Goal: Task Accomplishment & Management: Use online tool/utility

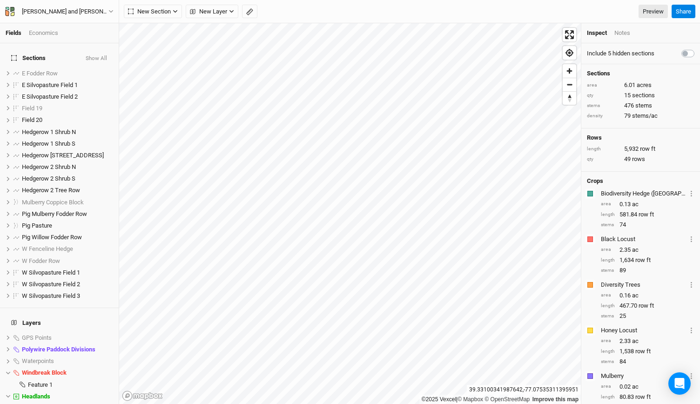
scroll to position [109, 0]
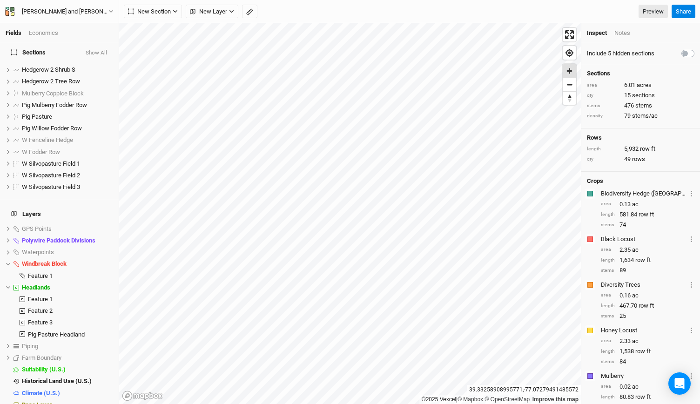
click at [570, 71] on span "Zoom in" at bounding box center [569, 70] width 13 height 13
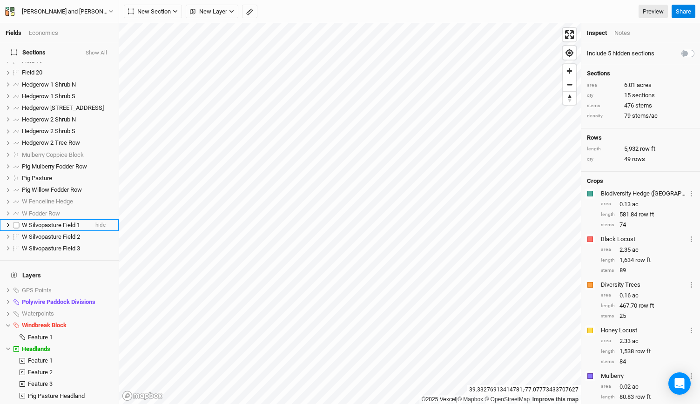
scroll to position [0, 0]
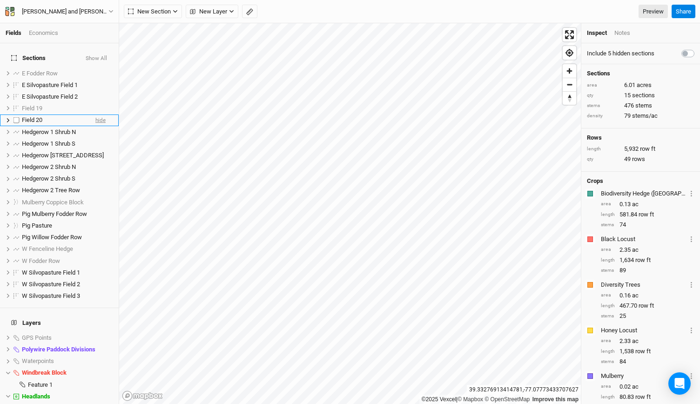
click at [96, 114] on span "hide" at bounding box center [100, 120] width 10 height 12
click at [96, 114] on span "show" at bounding box center [99, 120] width 13 height 12
click at [96, 114] on span "hide" at bounding box center [100, 120] width 10 height 12
click at [169, 16] on span "New Section" at bounding box center [149, 11] width 43 height 9
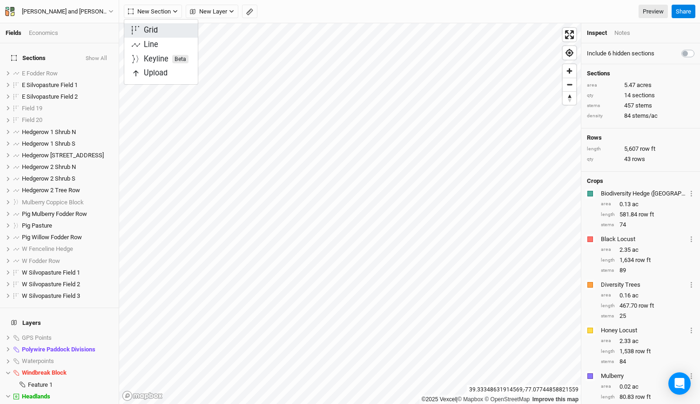
click at [153, 32] on div "Grid" at bounding box center [151, 30] width 14 height 11
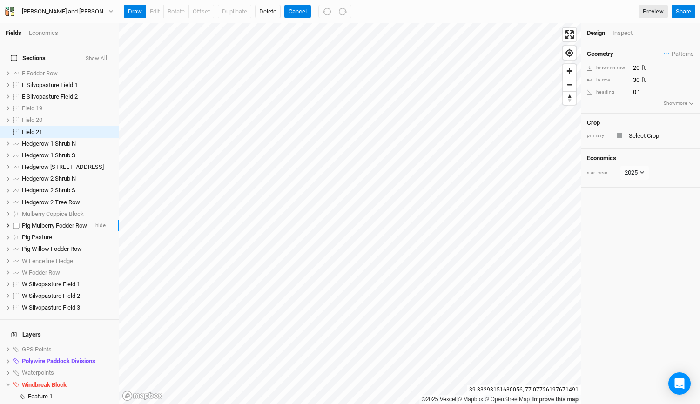
scroll to position [121, 0]
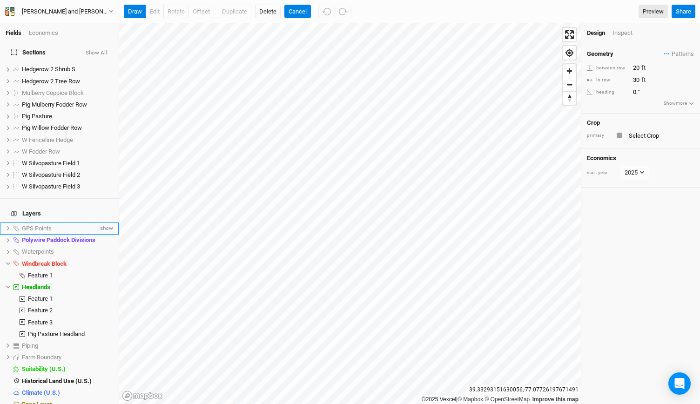
click at [7, 226] on icon at bounding box center [8, 228] width 3 height 4
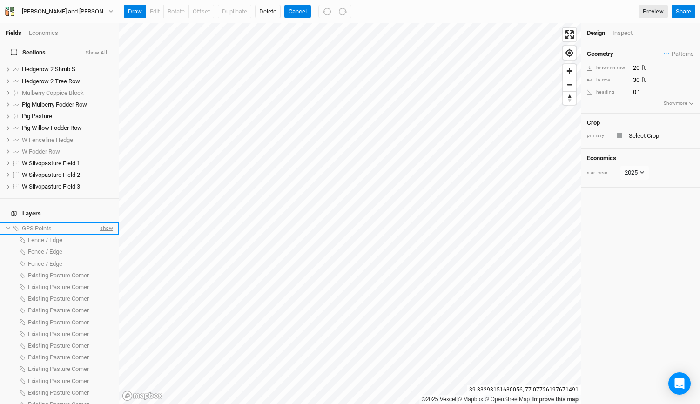
click at [98, 222] on span "show" at bounding box center [105, 228] width 15 height 12
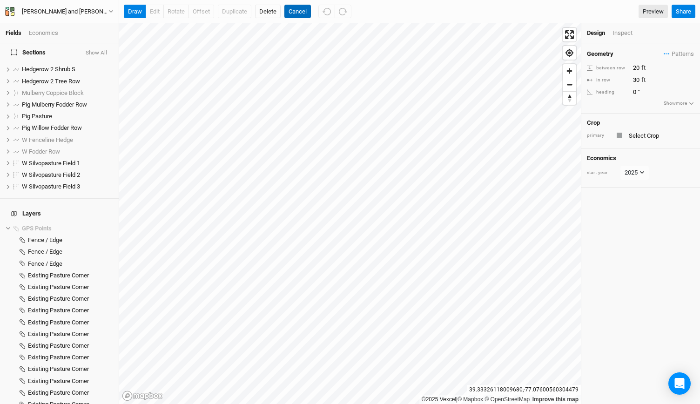
click at [300, 7] on button "Cancel" at bounding box center [297, 12] width 27 height 14
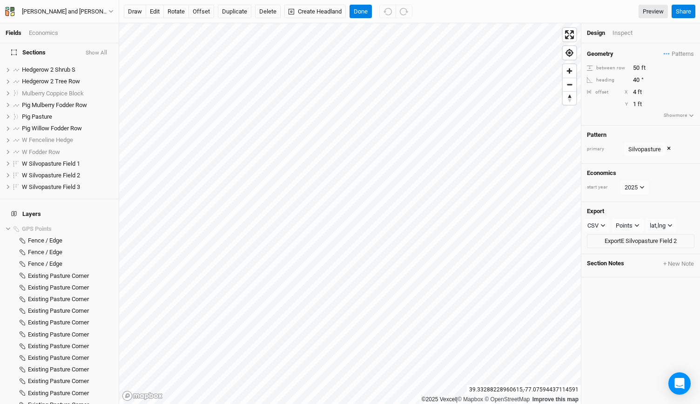
scroll to position [0, 0]
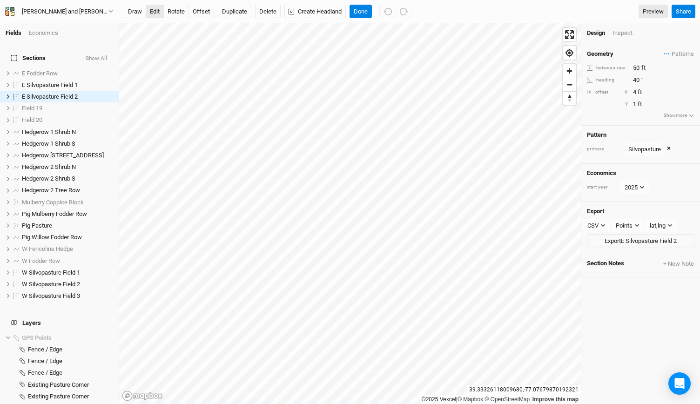
click at [153, 9] on button "edit" at bounding box center [155, 12] width 18 height 14
click at [199, 8] on button "offset" at bounding box center [201, 12] width 26 height 14
type input "3"
type input "6"
type input "11"
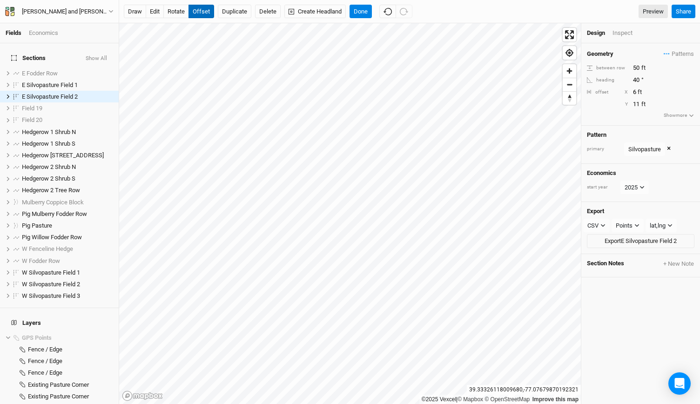
type input "5"
type input "19"
type input "4"
type input "20"
type input "3"
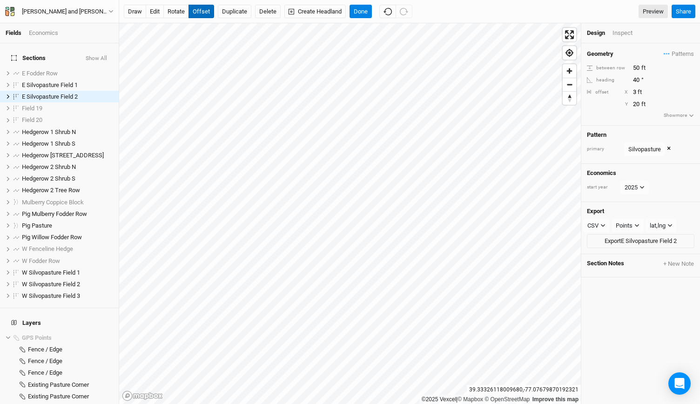
type input "21"
type input "2"
type input "22"
type input "1"
type input "23"
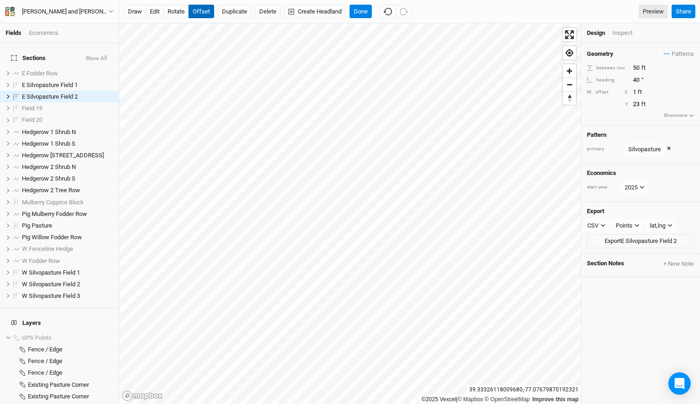
type input "0"
type input "28"
type input "-1"
type input "29"
type input "-2"
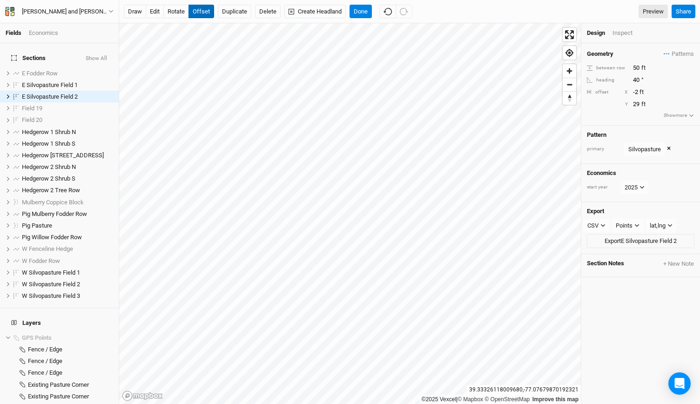
type input "30"
type input "-3"
type input "31"
type input "-4"
type input "33"
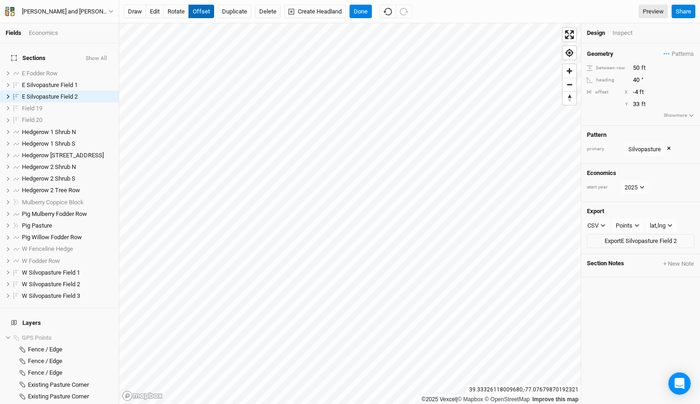
type input "-3"
type input "34"
type input "-2"
type input "33"
type input "-1"
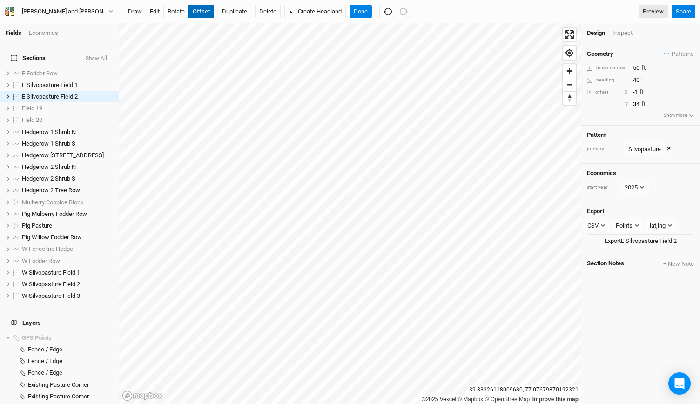
type input "35"
type input "0"
type input "36"
click at [156, 10] on button "edit" at bounding box center [155, 12] width 18 height 14
click at [386, 10] on icon "button" at bounding box center [387, 11] width 8 height 8
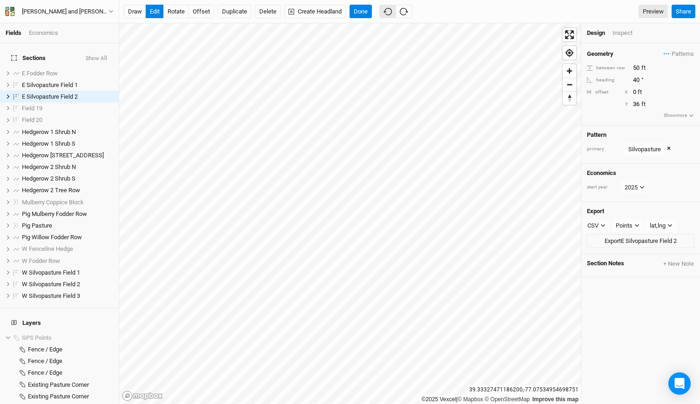
click at [386, 10] on icon "button" at bounding box center [387, 11] width 8 height 8
click at [359, 7] on button "Done" at bounding box center [360, 12] width 22 height 14
click at [200, 20] on div "draw edit rotate offset Duplicate Delete Create Headland Done Preview Share" at bounding box center [409, 11] width 581 height 23
click at [199, 7] on button "offset" at bounding box center [201, 12] width 26 height 14
type input "39"
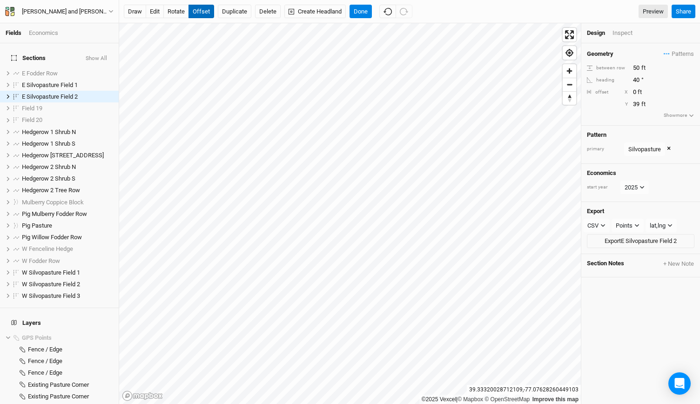
type input "-1"
type input "43"
type input "-3"
type input "42"
click at [669, 52] on span "Patterns" at bounding box center [679, 53] width 30 height 9
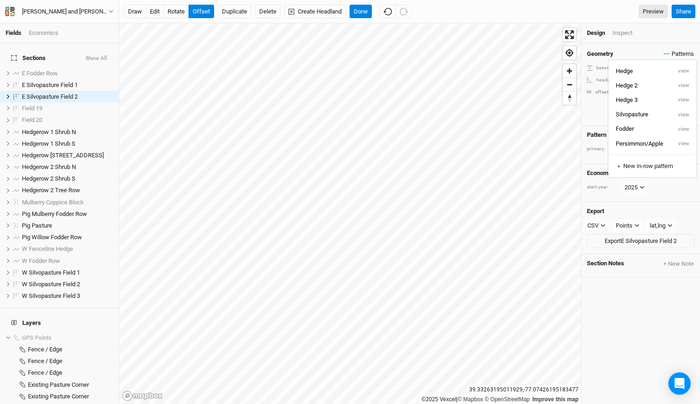
click at [669, 52] on span "Patterns" at bounding box center [679, 53] width 30 height 9
click at [619, 36] on div "Inspect" at bounding box center [628, 33] width 33 height 8
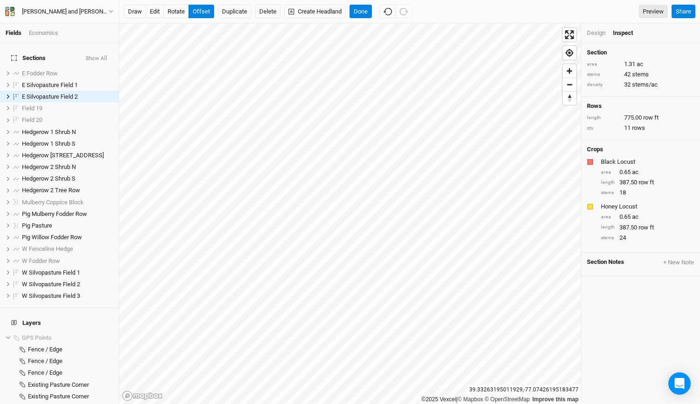
click at [593, 38] on div "Design Inspect" at bounding box center [640, 33] width 119 height 20
click at [595, 34] on div "Design" at bounding box center [596, 33] width 19 height 8
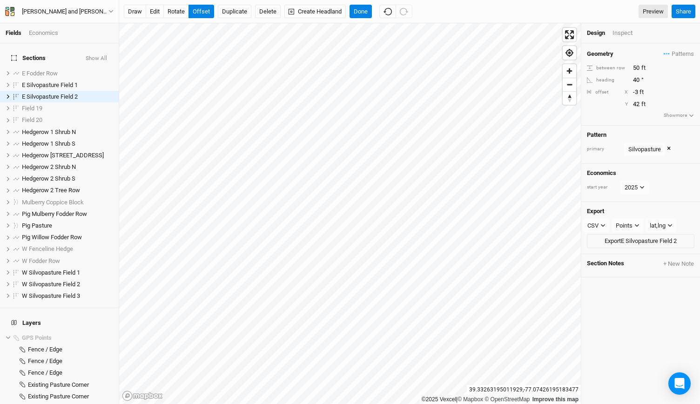
click at [667, 148] on button "×" at bounding box center [669, 149] width 4 height 10
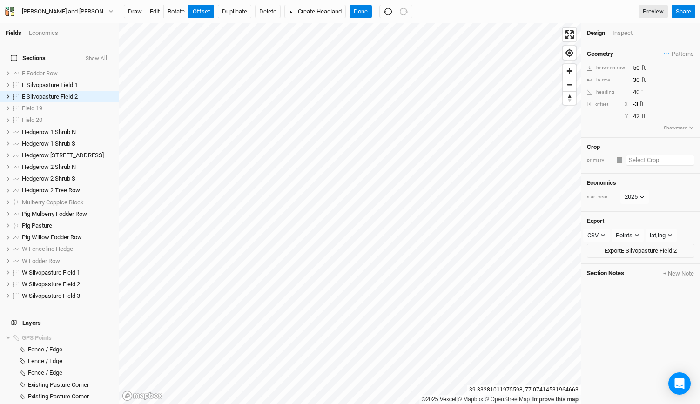
click at [634, 161] on input "text" at bounding box center [660, 160] width 68 height 11
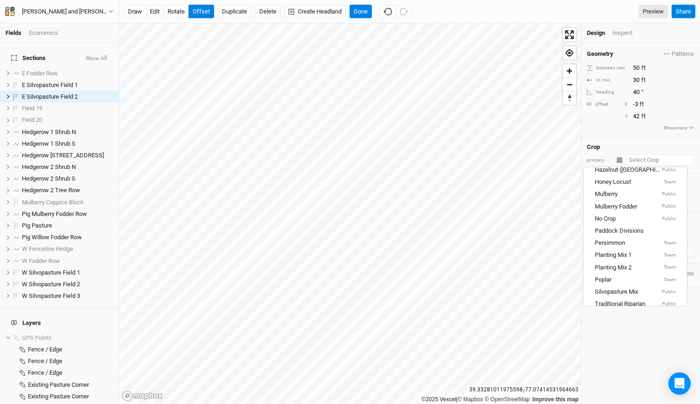
scroll to position [132, 0]
click at [625, 253] on div "Planting Mix 1" at bounding box center [613, 253] width 37 height 8
type input "40"
type input "20"
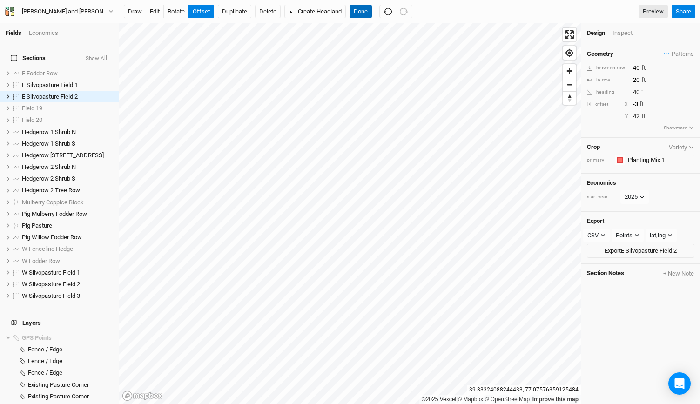
click at [369, 11] on button "Done" at bounding box center [360, 12] width 22 height 14
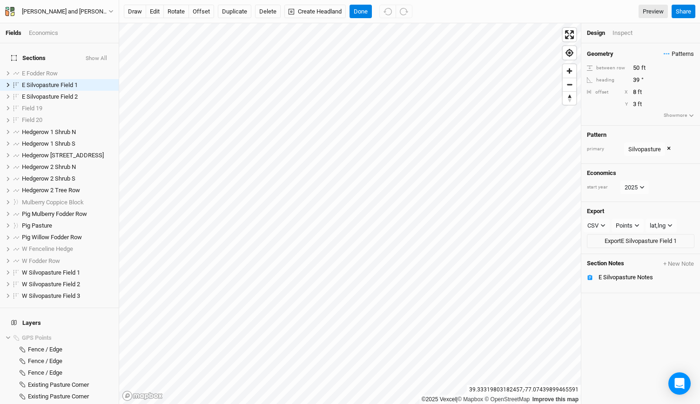
click at [667, 54] on span "Patterns" at bounding box center [679, 53] width 30 height 9
click at [692, 114] on button "view" at bounding box center [684, 115] width 26 height 14
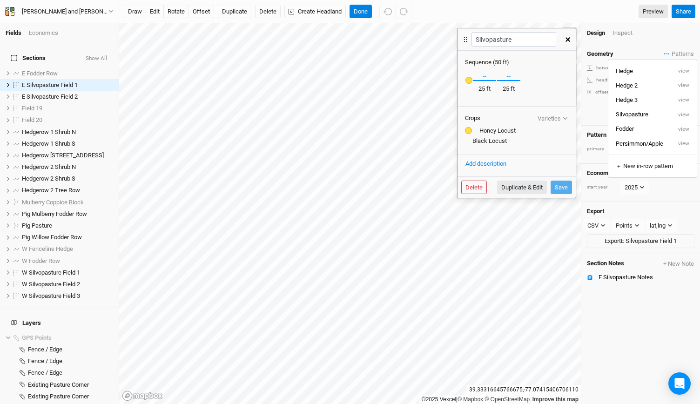
click at [571, 43] on button "button" at bounding box center [568, 39] width 16 height 17
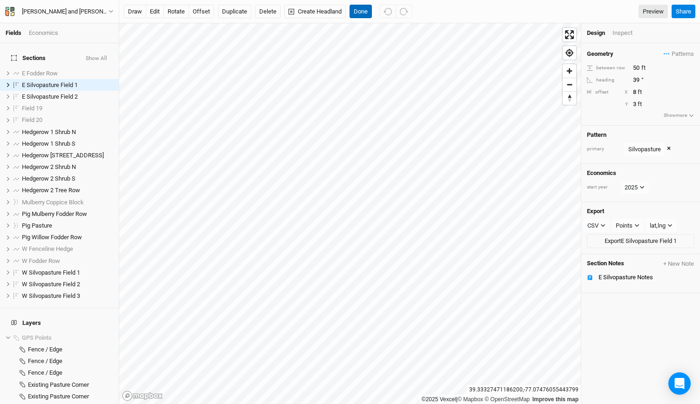
click at [364, 8] on button "Done" at bounding box center [360, 12] width 22 height 14
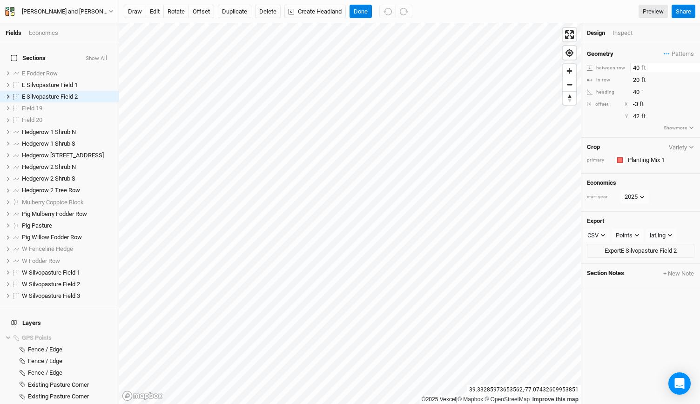
click at [633, 67] on input "40" at bounding box center [670, 68] width 81 height 10
type input "50"
click at [636, 82] on input "20" at bounding box center [670, 80] width 81 height 10
type input "25"
click at [207, 15] on button "offset" at bounding box center [201, 12] width 26 height 14
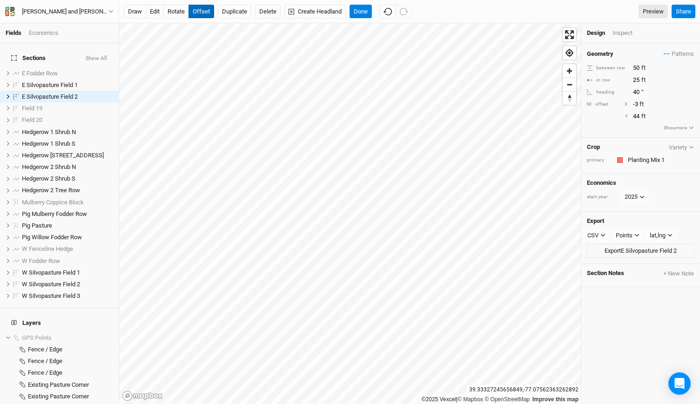
type input "45"
type input "-5"
type input "47"
type input "-6"
type input "45"
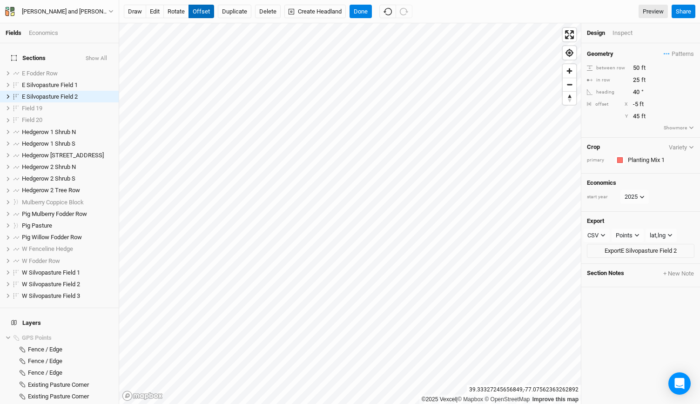
type input "-4"
type input "49"
type input "-5"
type input "50"
type input "-6"
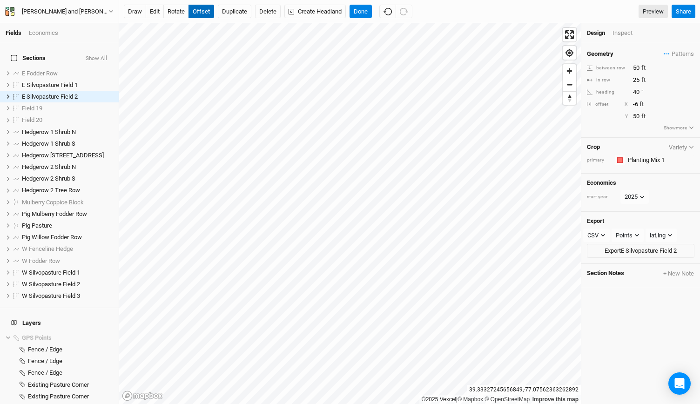
type input "51"
type input "-7"
type input "52"
type input "-8"
type input "53"
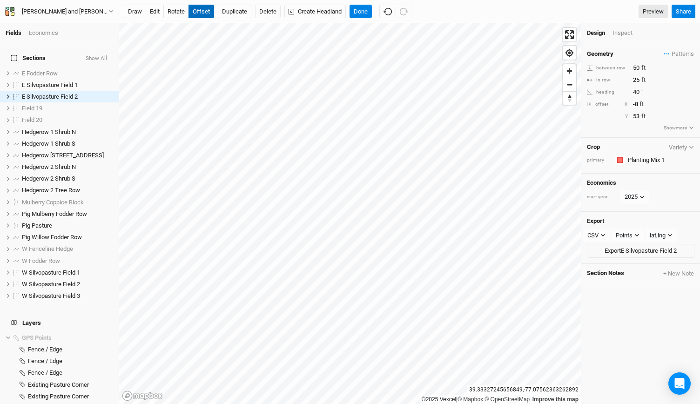
type input "-9"
type input "54"
type input "-10"
type input "55"
type input "-11"
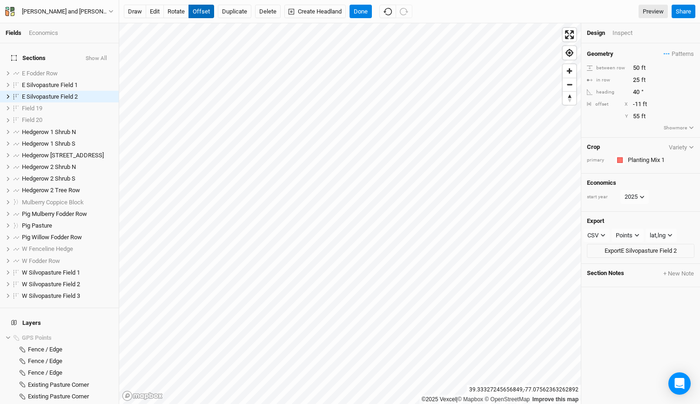
type input "56"
type input "-12"
type input "57"
type input "-13"
type input "58"
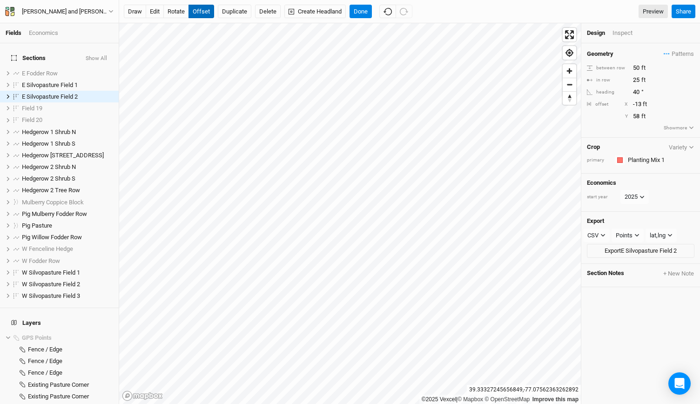
type input "-14"
type input "59"
type input "-15"
type input "60"
type input "-16"
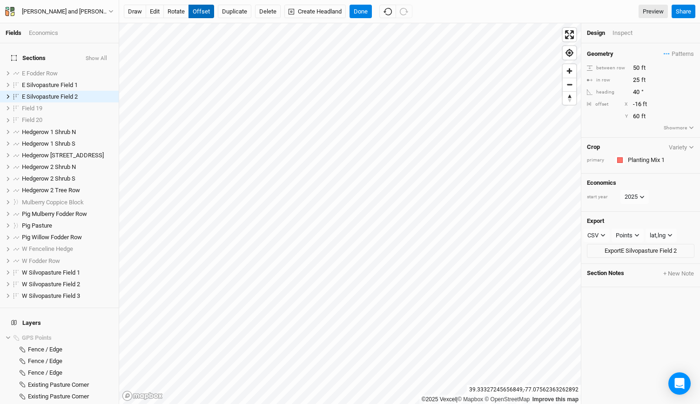
type input "61"
type input "-17"
type input "62"
type input "-18"
type input "63"
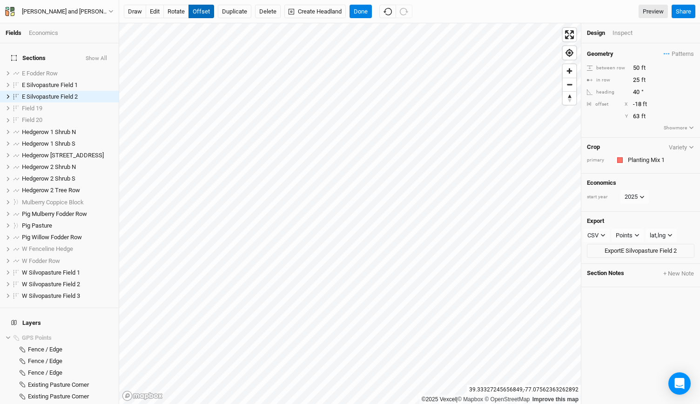
type input "-19"
type input "64"
type input "-20"
type input "65"
type input "-21"
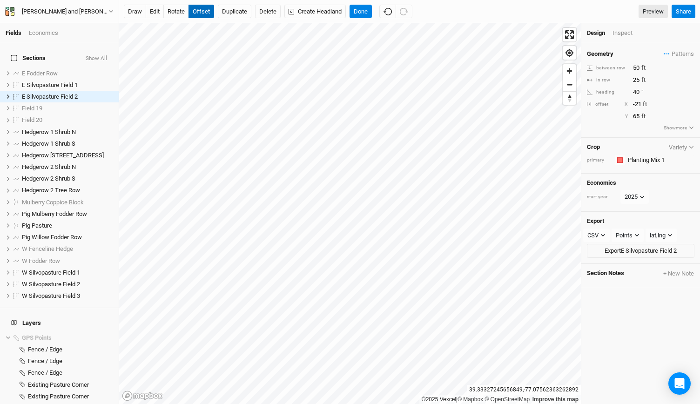
type input "66"
type input "-22"
type input "67"
type input "-23"
type input "68"
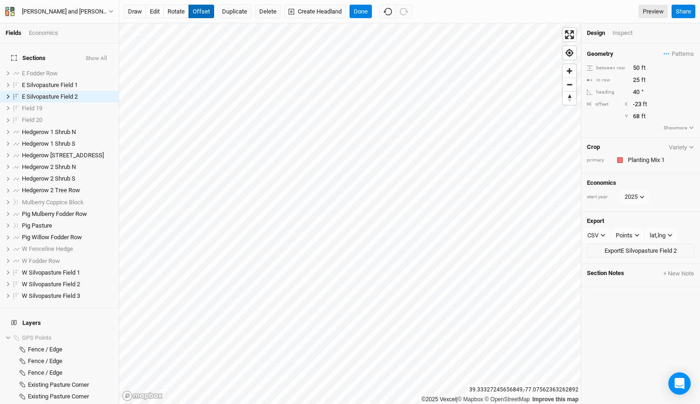
type input "-24"
type input "69"
type input "-25"
type input "70"
type input "-26"
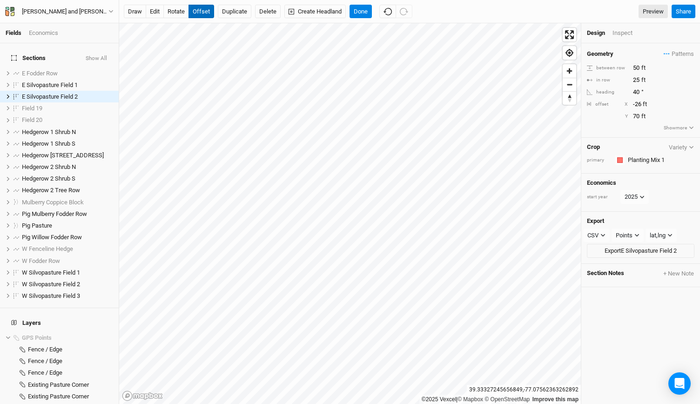
type input "71"
type input "-27"
type input "72"
type input "-28"
type input "73"
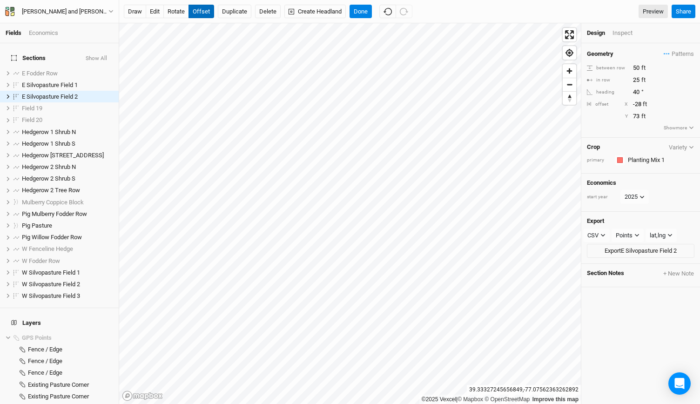
type input "-29"
type input "74"
type input "-30"
type input "75"
type input "-31"
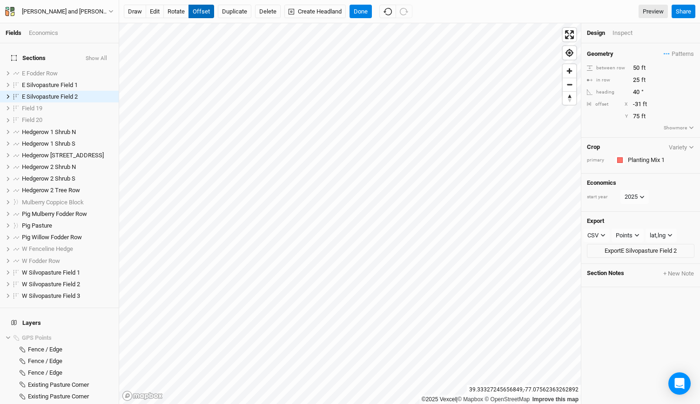
type input "76"
type input "-32"
type input "77"
type input "-33"
type input "78"
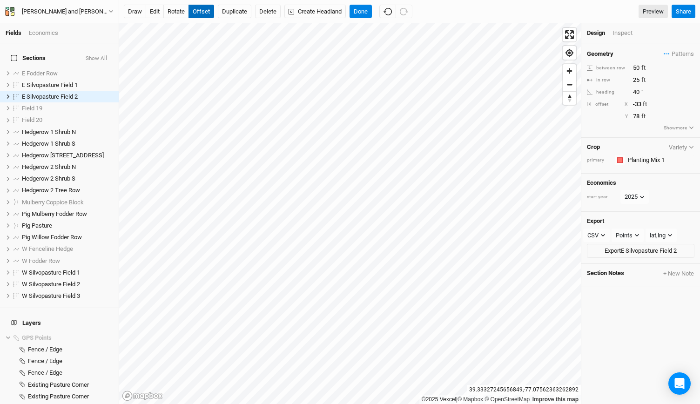
type input "-34"
type input "79"
type input "-36"
click at [636, 118] on input "81" at bounding box center [670, 116] width 81 height 10
click at [636, 118] on input "31" at bounding box center [670, 116] width 81 height 10
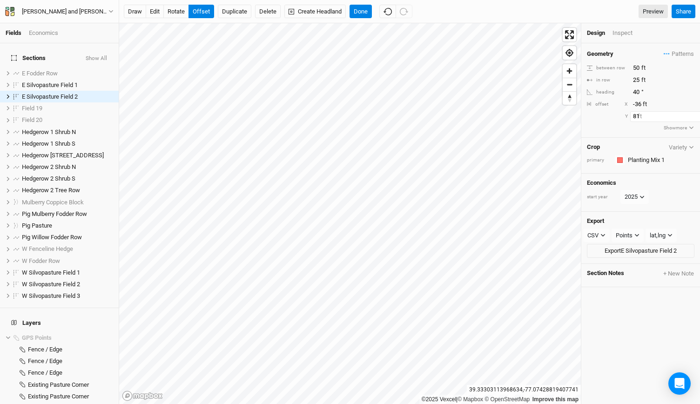
type input "81"
click at [364, 7] on button "Done" at bounding box center [360, 12] width 22 height 14
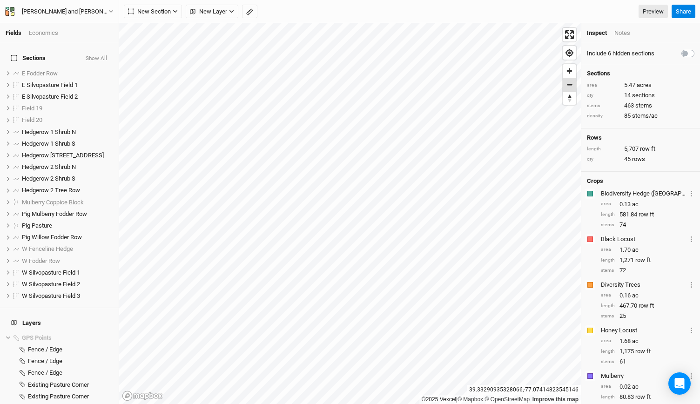
click at [571, 84] on span "Zoom out" at bounding box center [569, 84] width 13 height 13
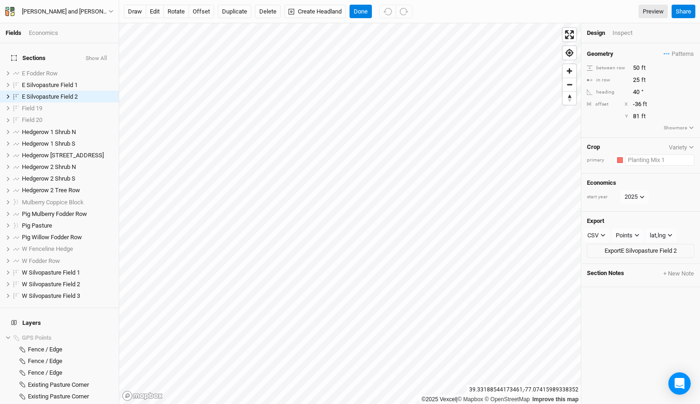
click at [642, 155] on input "text" at bounding box center [659, 160] width 69 height 11
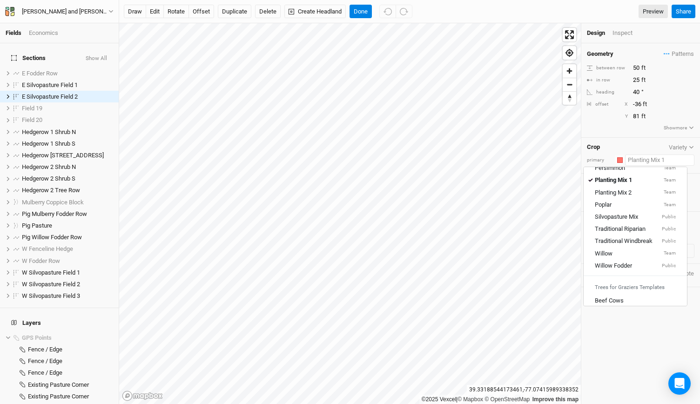
scroll to position [199, 0]
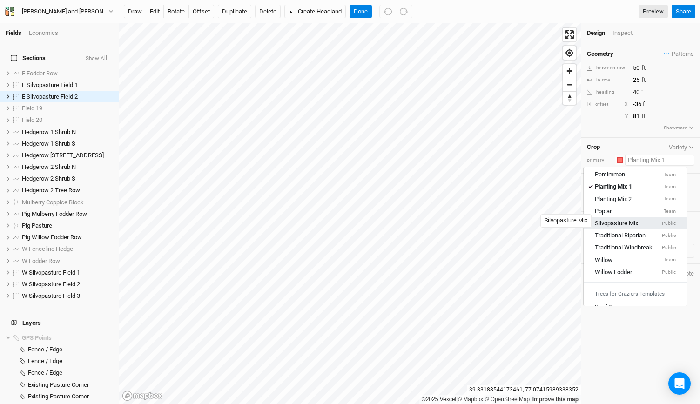
click at [618, 222] on div "Silvopasture Mix" at bounding box center [616, 223] width 43 height 8
type input "40"
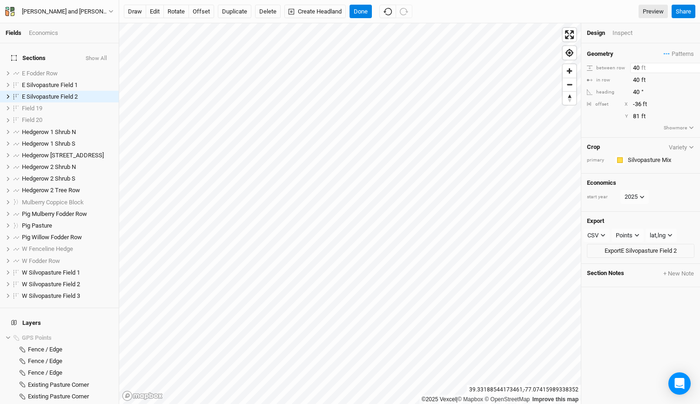
click at [635, 68] on input "40" at bounding box center [670, 68] width 81 height 10
type input "50"
click at [636, 82] on input "40" at bounding box center [670, 80] width 81 height 10
type input "4"
type input "25"
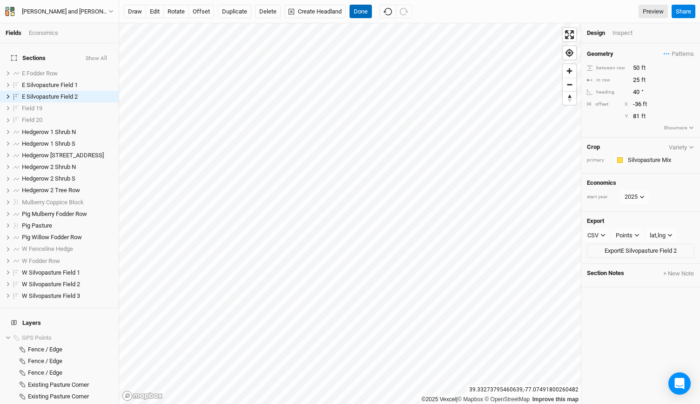
click at [358, 11] on button "Done" at bounding box center [360, 12] width 22 height 14
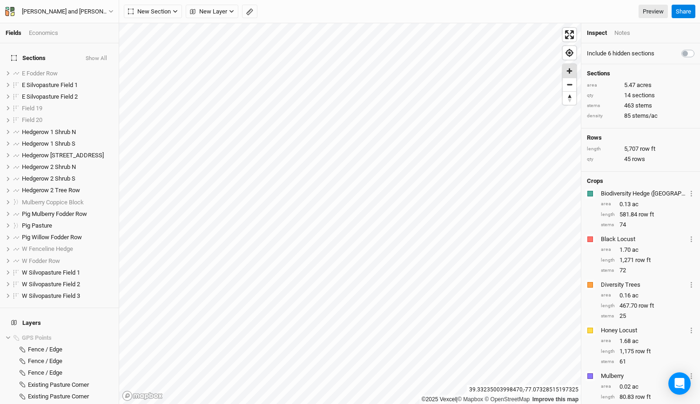
click at [572, 70] on span "Zoom in" at bounding box center [569, 70] width 13 height 13
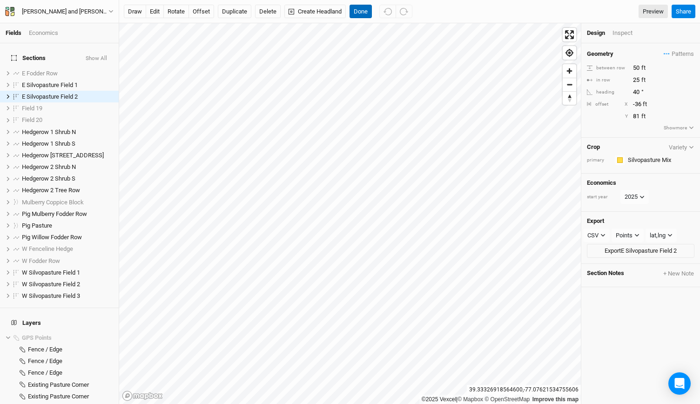
click at [354, 11] on button "Done" at bounding box center [360, 12] width 22 height 14
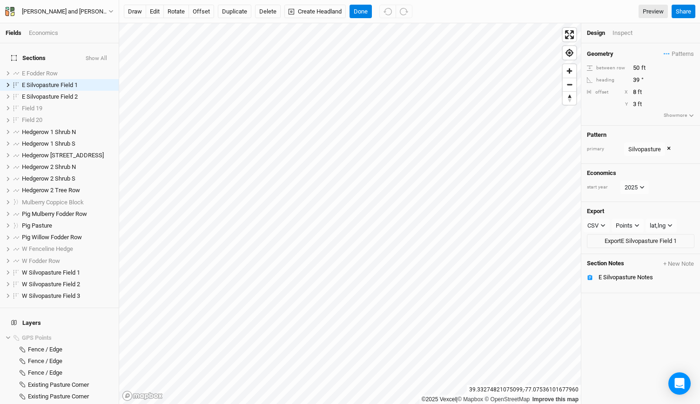
click at [671, 146] on button "×" at bounding box center [669, 149] width 4 height 10
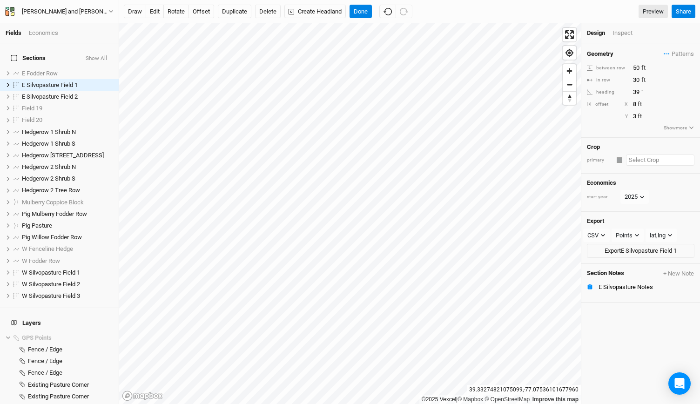
click at [637, 155] on input "text" at bounding box center [660, 160] width 68 height 11
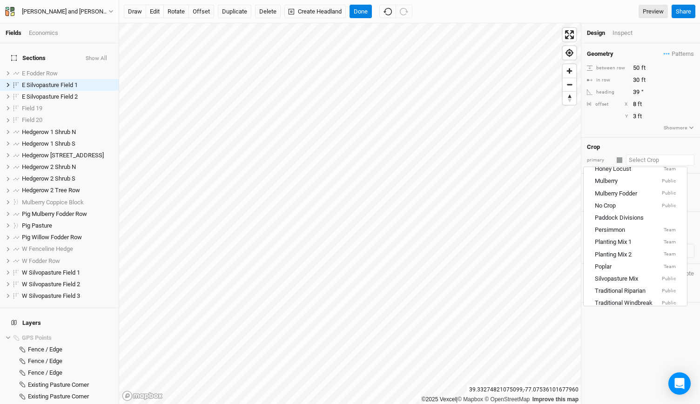
scroll to position [129, 0]
click at [623, 287] on link "Silvopasture Mix Public" at bounding box center [635, 293] width 103 height 12
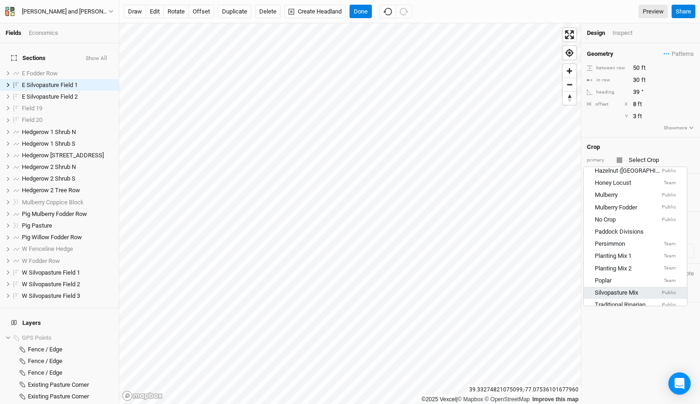
type input "40"
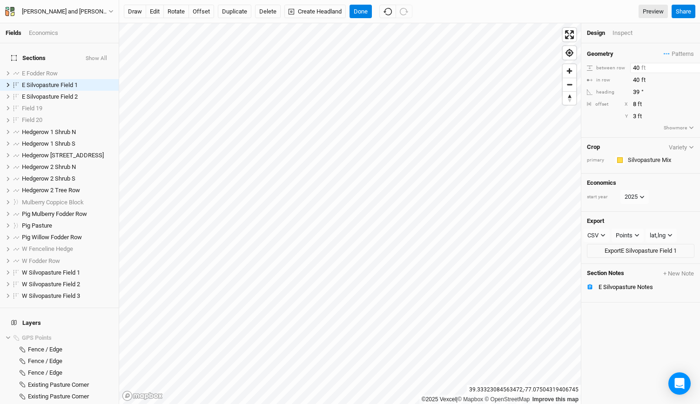
click at [637, 70] on input "40" at bounding box center [670, 68] width 81 height 10
type input "50"
drag, startPoint x: 638, startPoint y: 80, endPoint x: 621, endPoint y: 80, distance: 17.2
click at [621, 80] on div "in row 40 ft" at bounding box center [641, 80] width 108 height 10
type input "25"
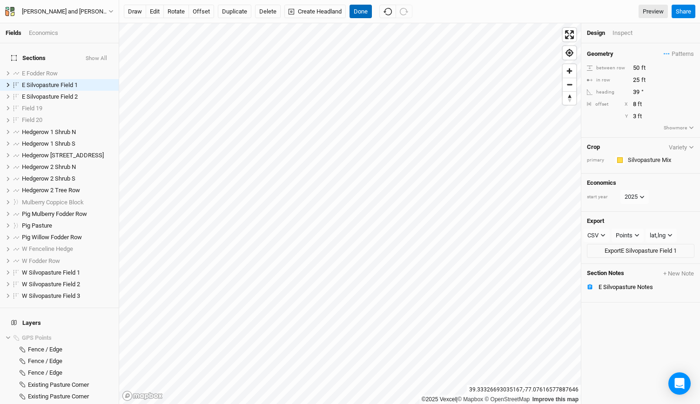
click at [357, 8] on button "Done" at bounding box center [360, 12] width 22 height 14
click at [673, 54] on span "Patterns" at bounding box center [679, 53] width 30 height 9
click at [649, 118] on button "Silvopasture" at bounding box center [639, 115] width 63 height 14
click at [674, 54] on span "Patterns" at bounding box center [679, 53] width 30 height 9
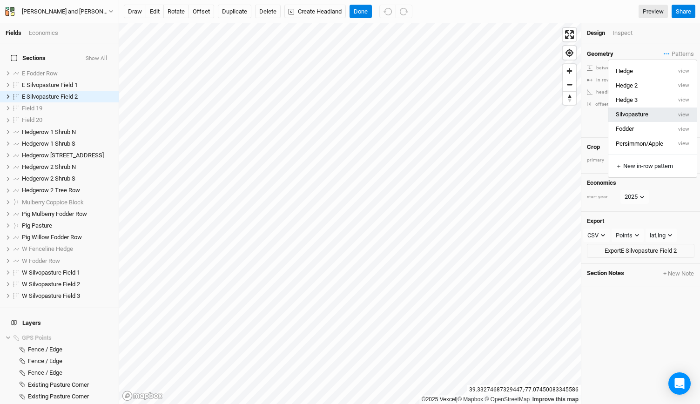
click at [635, 113] on button "Silvopasture" at bounding box center [639, 115] width 63 height 14
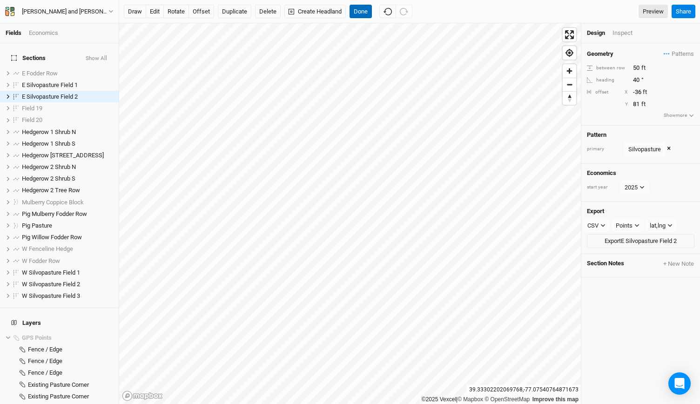
click at [356, 5] on button "Done" at bounding box center [360, 12] width 22 height 14
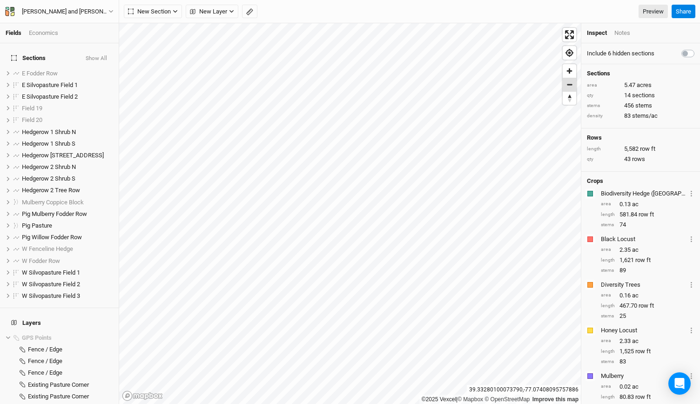
click at [568, 88] on span "Zoom out" at bounding box center [569, 84] width 13 height 13
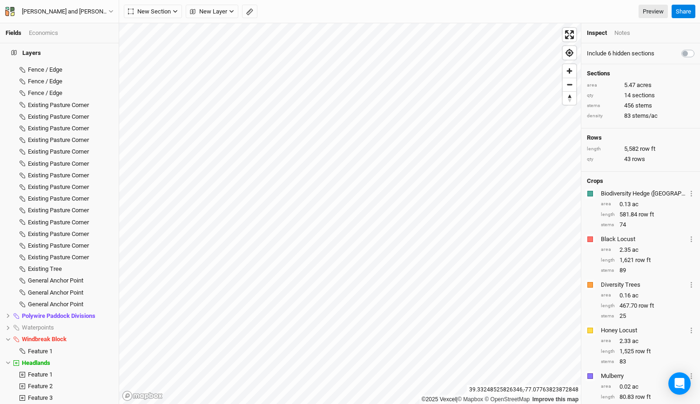
scroll to position [321, 0]
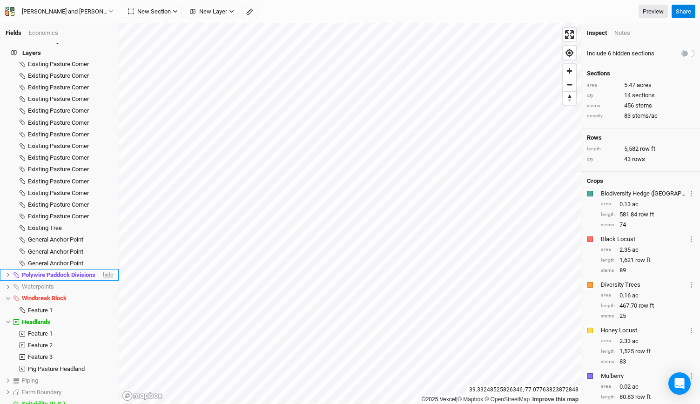
click at [101, 269] on span "hide" at bounding box center [107, 275] width 12 height 12
click at [572, 74] on span "Zoom in" at bounding box center [569, 70] width 13 height 13
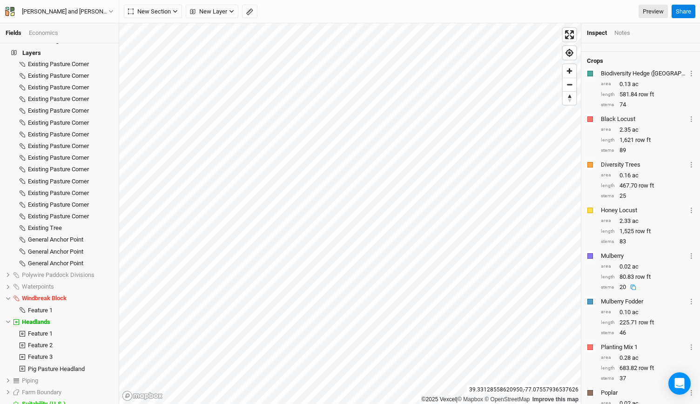
scroll to position [114, 0]
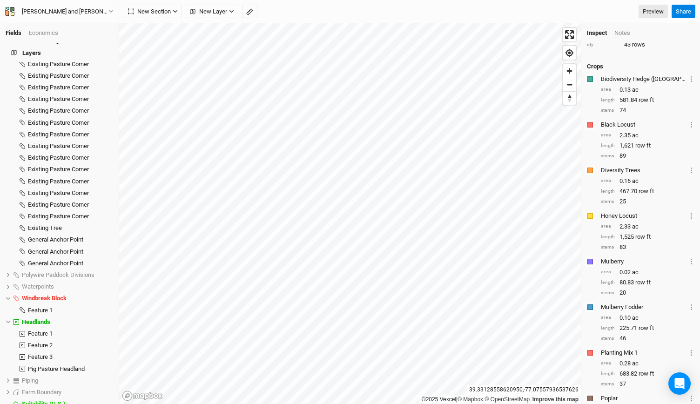
drag, startPoint x: 621, startPoint y: 28, endPoint x: 622, endPoint y: 34, distance: 6.2
click at [622, 34] on div "Notes" at bounding box center [622, 33] width 16 height 8
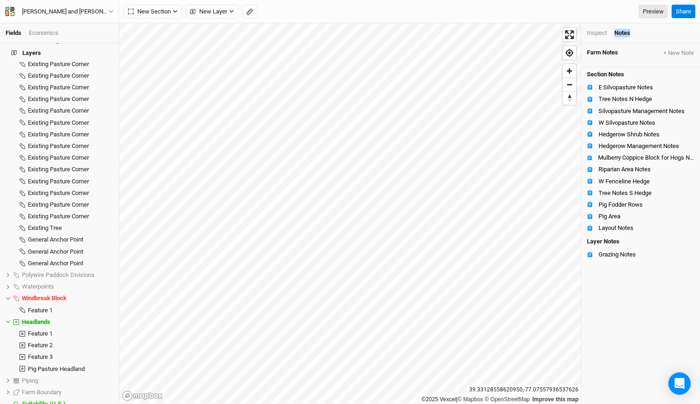
click at [622, 34] on div "Notes" at bounding box center [622, 33] width 16 height 8
click at [679, 53] on button "+ New Note" at bounding box center [679, 53] width 32 height 8
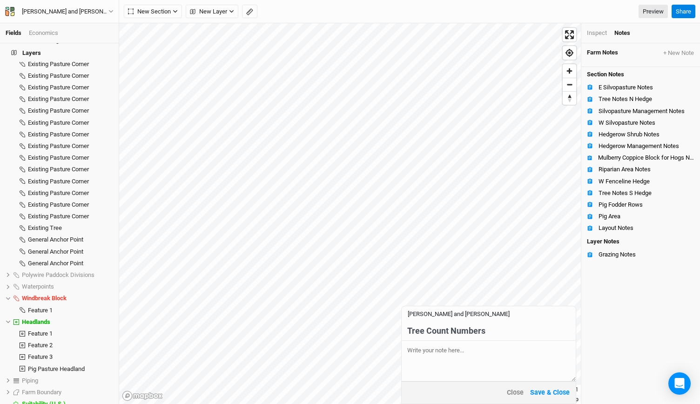
type input "Tree Count Numbers"
click at [420, 343] on textarea at bounding box center [489, 361] width 174 height 40
type textarea "A"
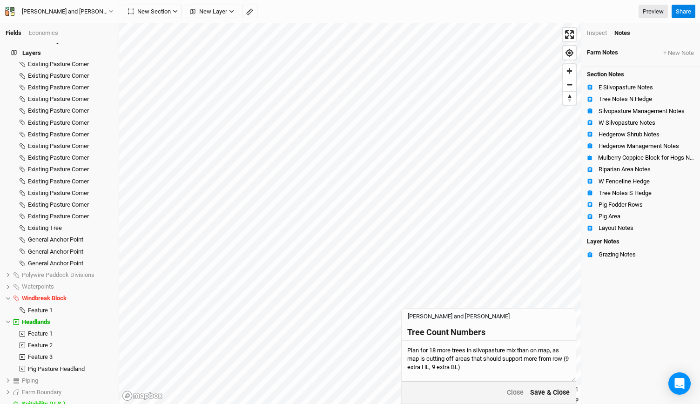
type textarea "Plan for 18 more trees in silvopasture mix than on map, as map is cutting off a…"
click at [540, 391] on button "Save & Close" at bounding box center [550, 392] width 40 height 11
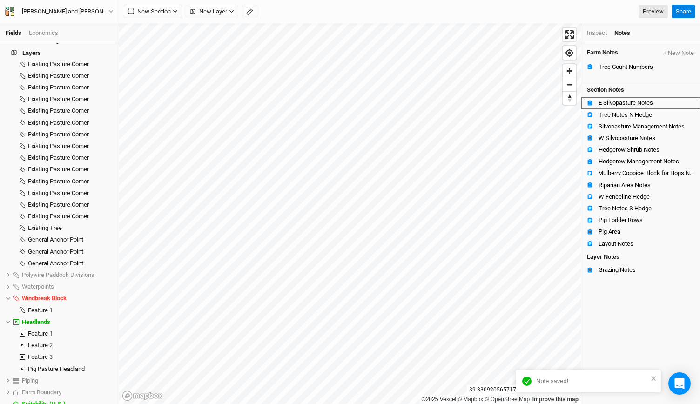
click at [616, 100] on div "E Silvopasture Notes" at bounding box center [646, 102] width 96 height 7
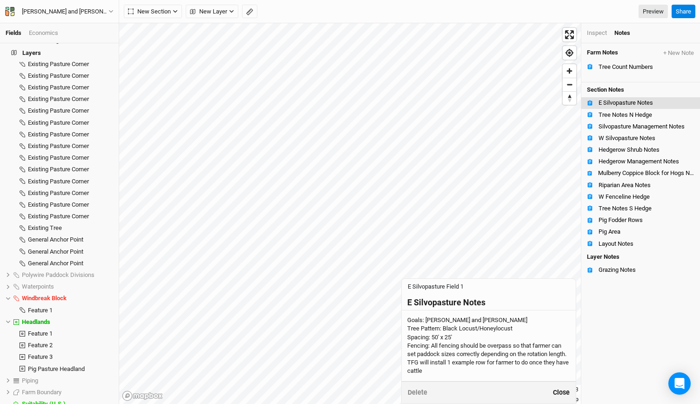
click at [558, 393] on button "Close" at bounding box center [561, 392] width 18 height 11
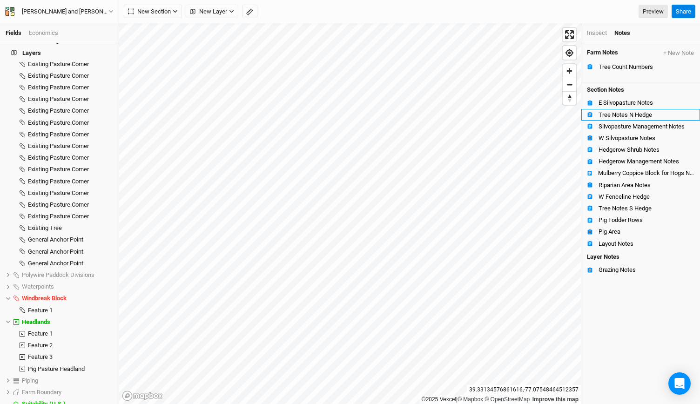
click at [615, 113] on div "Tree Notes N Hedge" at bounding box center [646, 114] width 96 height 7
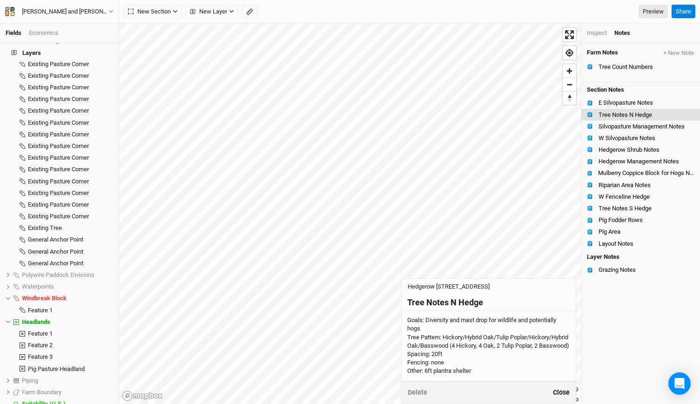
click at [559, 391] on button "Close" at bounding box center [561, 392] width 18 height 11
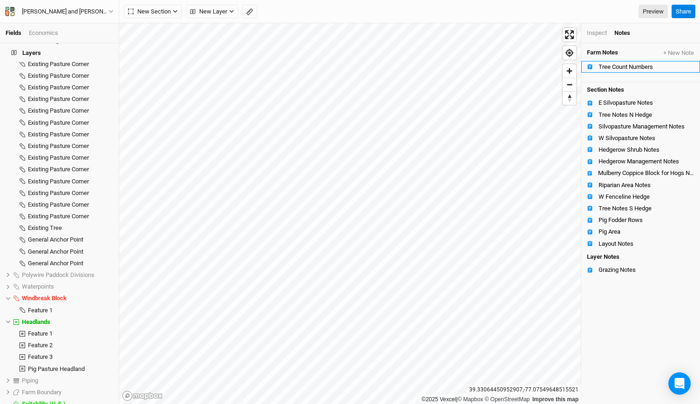
click at [650, 63] on div "Tree Count Numbers" at bounding box center [646, 66] width 96 height 7
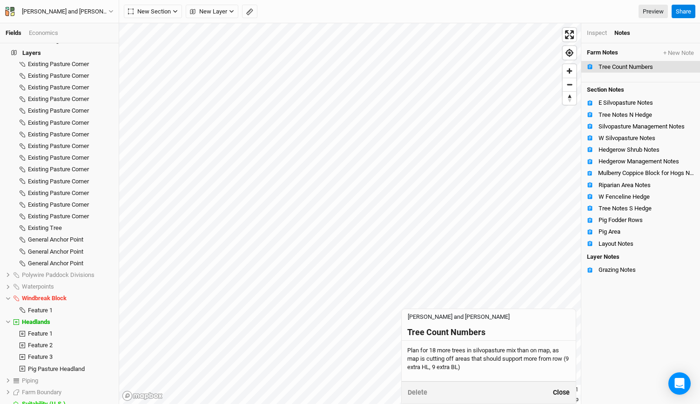
click at [559, 394] on button "Close" at bounding box center [561, 392] width 18 height 11
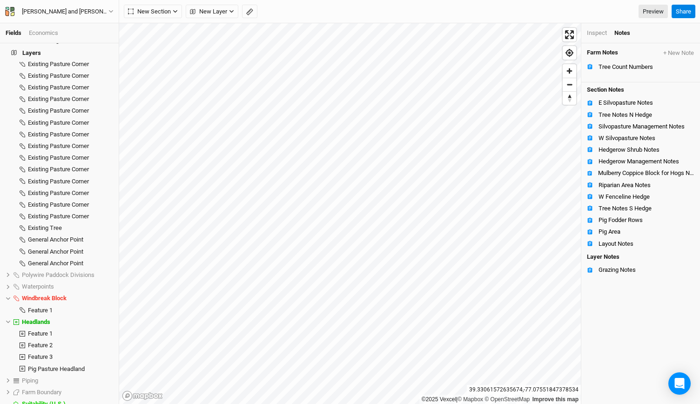
click at [669, 46] on div "Farm Notes + New Note Tree Count Numbers" at bounding box center [640, 62] width 119 height 39
click at [664, 51] on button "+ New Note" at bounding box center [679, 53] width 32 height 8
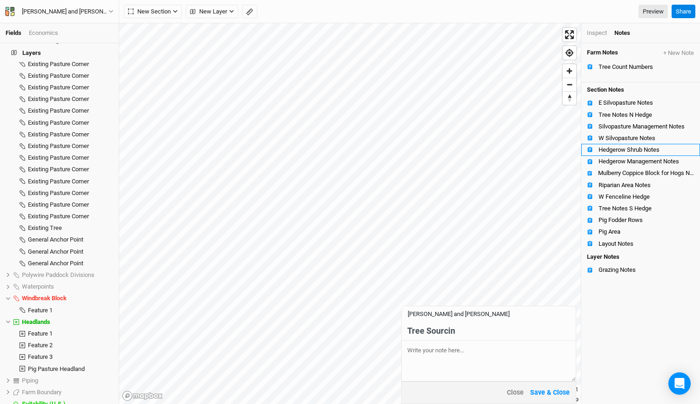
type input "Tree Sourcing"
click at [414, 359] on textarea at bounding box center [489, 361] width 174 height 40
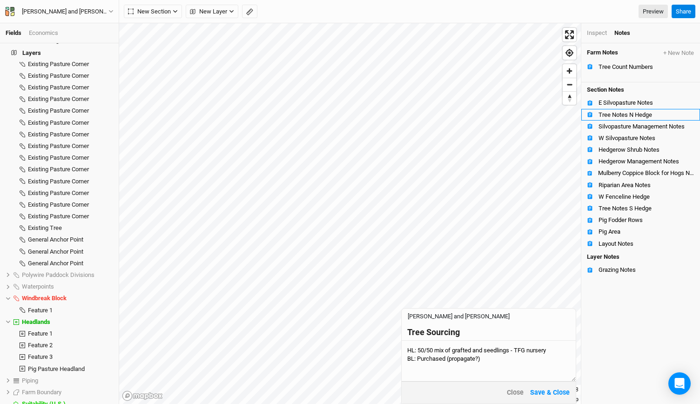
type textarea "HL: 50/50 mix of grafted and seedlings - TFG nursery BL: Purchased (propagate?)"
click at [616, 111] on div "Tree Notes N Hedge" at bounding box center [646, 114] width 96 height 7
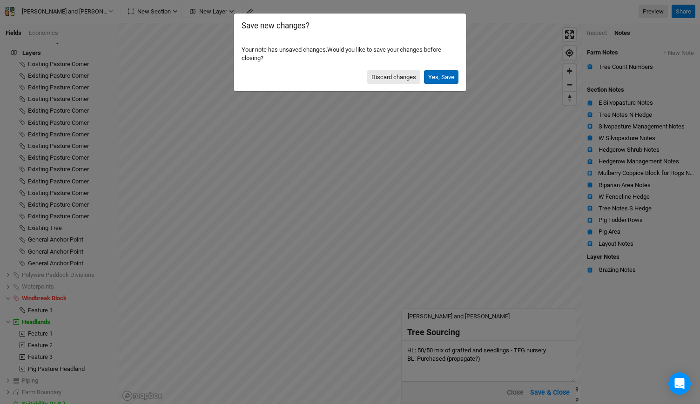
click at [449, 79] on button "Yes, Save" at bounding box center [441, 77] width 34 height 14
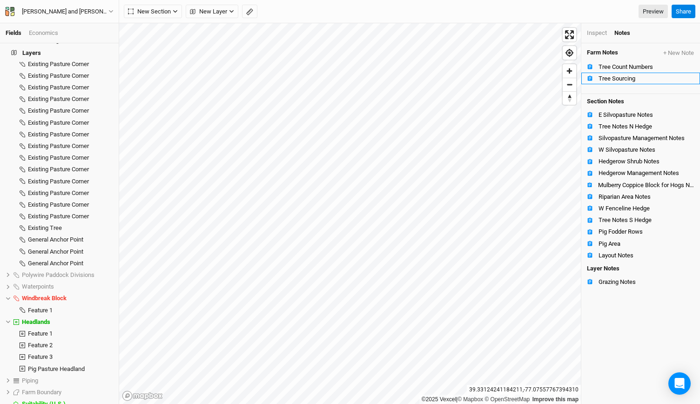
click at [625, 73] on li "Tree Sourcing" at bounding box center [640, 79] width 119 height 12
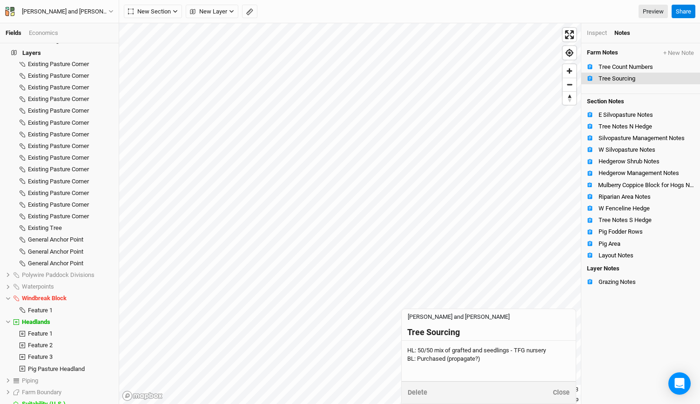
click at [415, 371] on div "HL: 50/50 mix of grafted and seedlings - TFG nursery BL: Purchased (propagate?)" at bounding box center [489, 361] width 174 height 40
click at [413, 369] on textarea "HL: 50/50 mix of grafted and seedlings - TFG nursery BL: Purchased (propagate?)" at bounding box center [489, 361] width 174 height 40
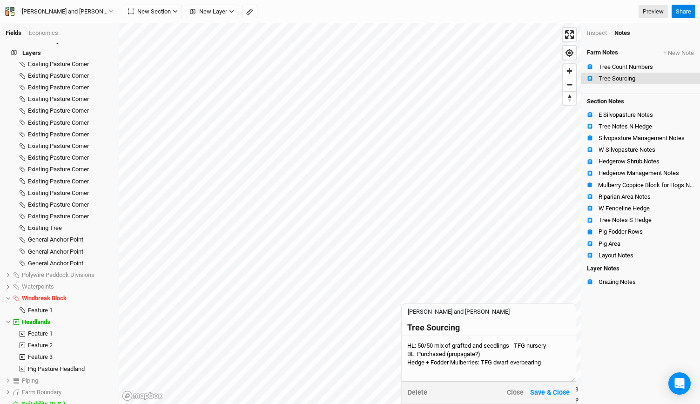
click at [413, 349] on textarea "HL: 50/50 mix of grafted and seedlings - TFG nursery BL: Purchased (propagate?)…" at bounding box center [489, 358] width 174 height 45
click at [555, 352] on textarea "HL: 50/50 mix of grafted and seedlings - TFG nursery BL: Purchased (propagate?)…" at bounding box center [489, 358] width 174 height 45
click at [554, 351] on textarea "HL: 50/50 mix of grafted and seedlings - TFG nursery BL: Purchased (propagate?)…" at bounding box center [489, 358] width 174 height 45
click at [412, 347] on textarea "HL: 50/50 mix of grafted and seedlings - TFG nursery BL: Purchased (propagate?)…" at bounding box center [489, 358] width 174 height 45
click at [414, 347] on textarea "HL: 50/50 mix of grafted and seedlings - TFG nursery BL: Purchased (propagate?)…" at bounding box center [489, 358] width 174 height 45
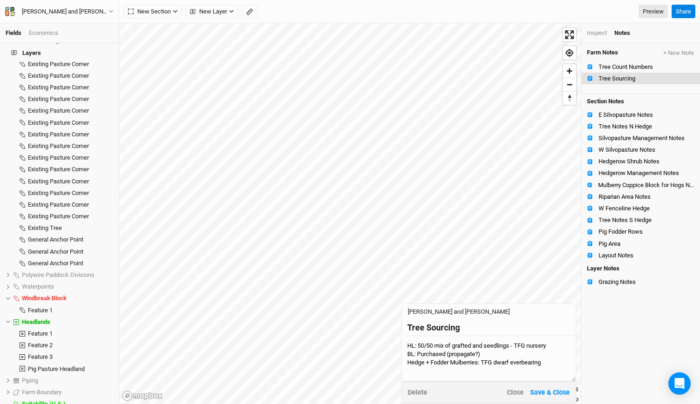
click at [558, 363] on textarea "HL: 50/50 mix of grafted and seedlings - TFG nursery BL: Purchased (propagate?)…" at bounding box center [489, 358] width 174 height 45
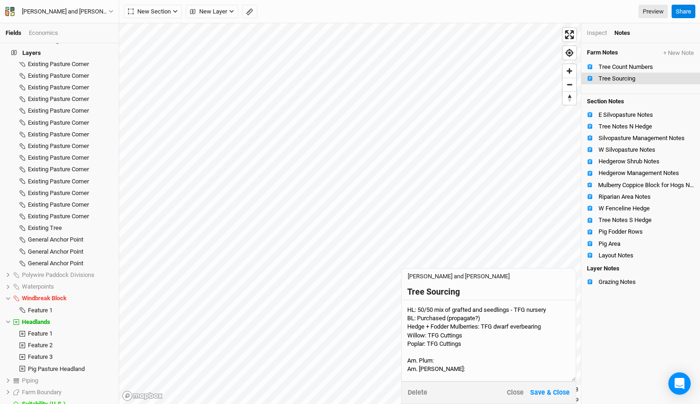
scroll to position [0, 0]
click at [444, 353] on textarea "HL: 50/50 mix of grafted and seedlings - TFG nursery BL: Purchased (propagate?)…" at bounding box center [489, 340] width 174 height 81
click at [444, 358] on textarea "HL: 50/50 mix of grafted and seedlings - TFG nursery BL: Purchased (propagate?)…" at bounding box center [489, 340] width 174 height 81
click at [444, 368] on textarea "HL: 50/50 mix of grafted and seedlings - TFG nursery BL: Purchased (propagate?)…" at bounding box center [489, 340] width 174 height 81
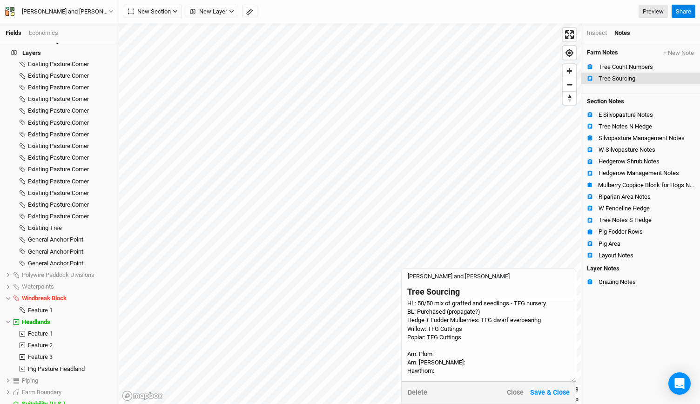
click at [444, 368] on textarea "HL: 50/50 mix of grafted and seedlings - TFG nursery BL: Purchased (propagate?)…" at bounding box center [489, 340] width 174 height 81
click at [409, 373] on textarea "HL: 50/50 mix of grafted and seedlings - TFG nursery BL: Purchased (propagate?)…" at bounding box center [489, 340] width 174 height 81
click at [472, 371] on textarea "HL: 50/50 mix of grafted and seedlings - TFG nursery BL: Purchased (propagate?)…" at bounding box center [489, 340] width 174 height 81
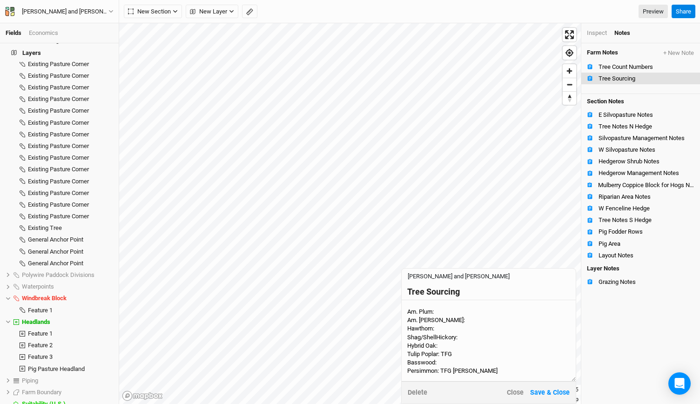
scroll to position [321, 0]
drag, startPoint x: 472, startPoint y: 371, endPoint x: 442, endPoint y: 372, distance: 29.8
click at [442, 372] on textarea "HL: 50/50 mix of grafted and seedlings - TFG nursery BL: Purchased (propagate?)…" at bounding box center [489, 340] width 174 height 81
type textarea "HL: 50/50 mix of grafted and seedlings - TFG nursery BL: Purchased (propagate?)…"
click at [620, 221] on div "Tree Notes S Hedge" at bounding box center [646, 219] width 96 height 7
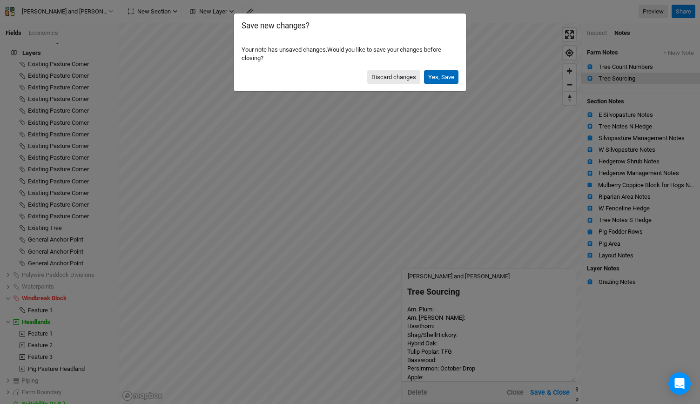
click at [445, 78] on button "Yes, Save" at bounding box center [441, 77] width 34 height 14
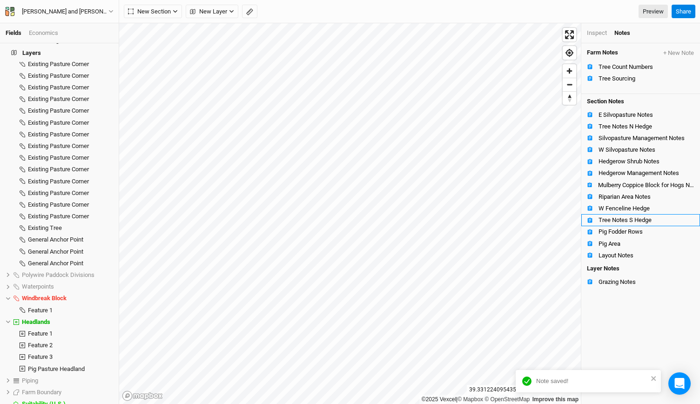
click at [623, 221] on div "Tree Notes S Hedge" at bounding box center [646, 219] width 96 height 7
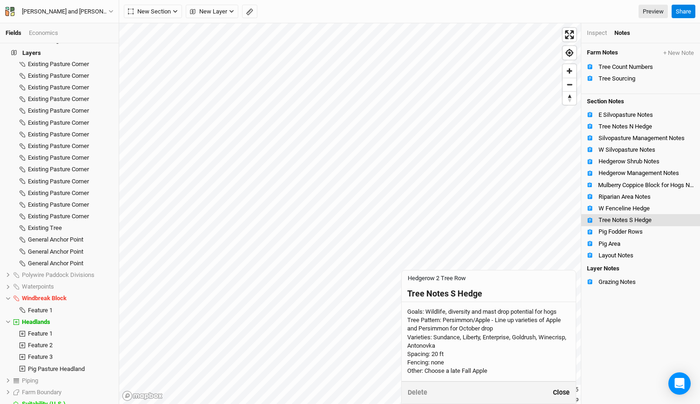
click at [563, 391] on button "Close" at bounding box center [561, 392] width 18 height 11
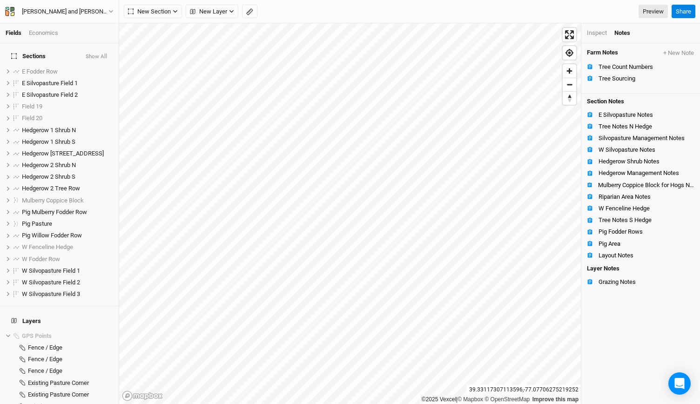
scroll to position [0, 0]
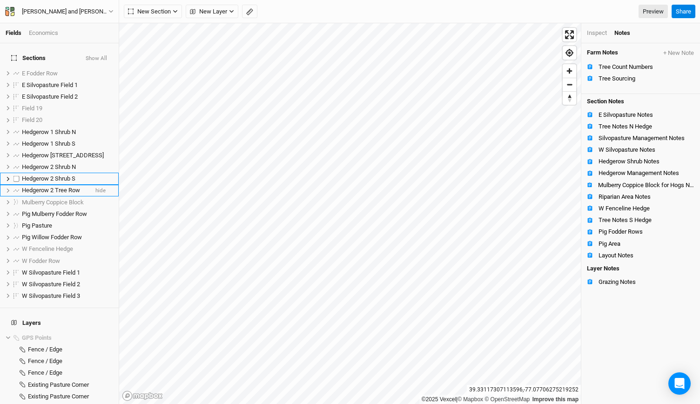
click at [48, 187] on span "Hedgerow 2 Tree Row" at bounding box center [51, 190] width 58 height 7
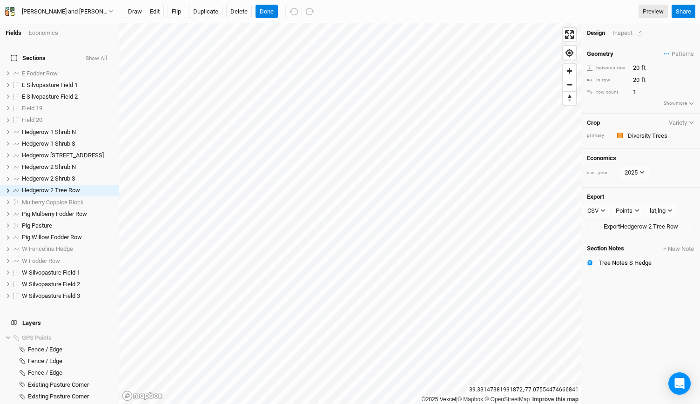
click at [623, 36] on div "Inspect" at bounding box center [628, 33] width 33 height 8
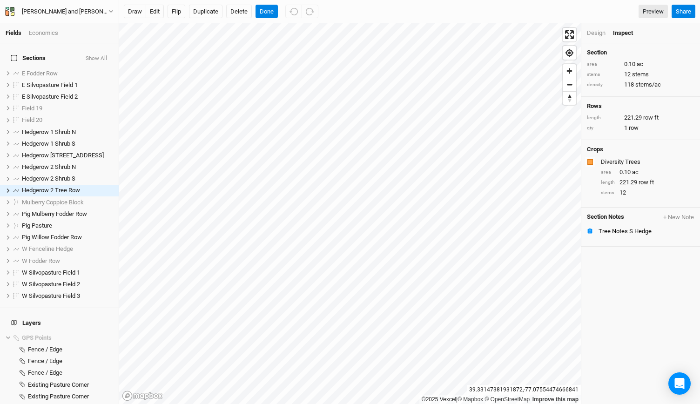
click at [600, 31] on div "Design" at bounding box center [596, 33] width 19 height 8
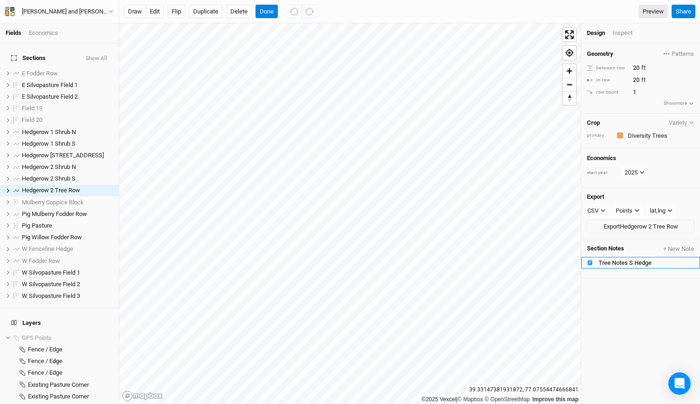
click at [613, 259] on div "Tree Notes S Hedge" at bounding box center [646, 262] width 96 height 7
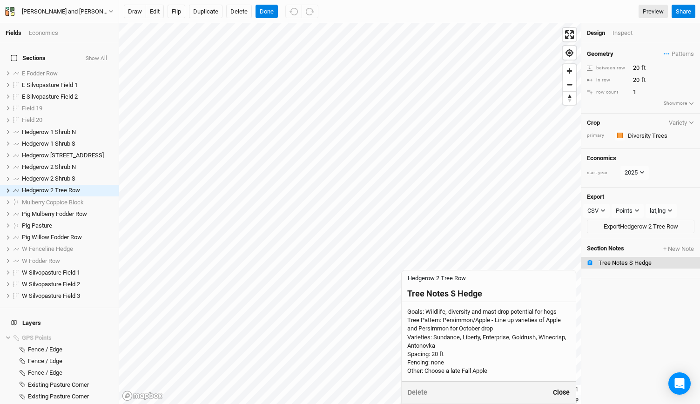
click at [561, 392] on button "Close" at bounding box center [561, 392] width 18 height 11
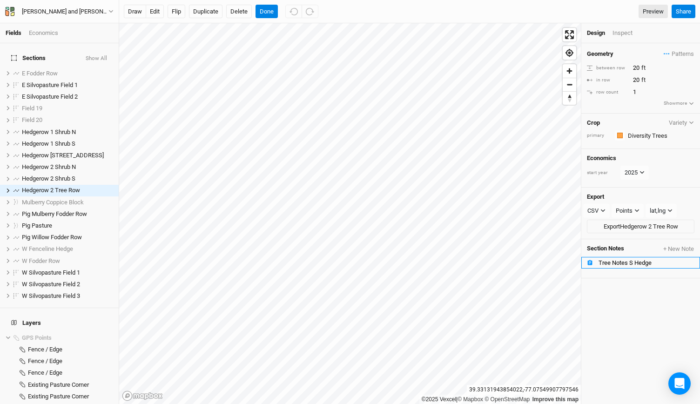
click at [612, 262] on div "Tree Notes S Hedge" at bounding box center [646, 262] width 96 height 7
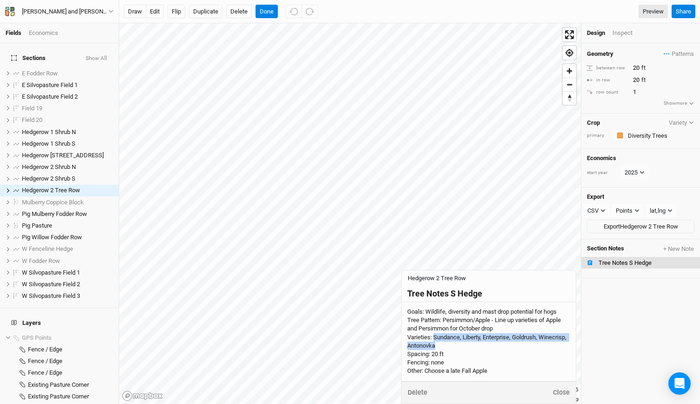
drag, startPoint x: 434, startPoint y: 336, endPoint x: 440, endPoint y: 343, distance: 9.2
click at [440, 343] on div "Goals: Wildlife, diversity and mast drop potential for hogs Tree Pattern: Persi…" at bounding box center [488, 342] width 163 height 68
drag, startPoint x: 434, startPoint y: 339, endPoint x: 439, endPoint y: 343, distance: 6.9
click at [439, 343] on textarea "Goals: Wildlife, diversity and mast drop potential for hogs Tree Pattern: Persi…" at bounding box center [489, 341] width 174 height 79
click at [262, 12] on button "Done" at bounding box center [266, 12] width 22 height 14
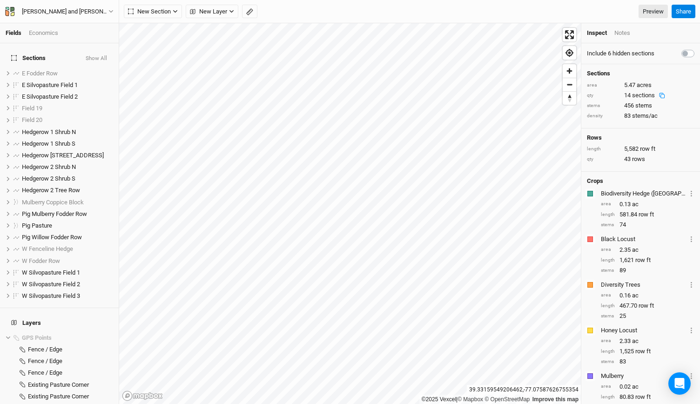
click at [624, 28] on div "Inspect Notes" at bounding box center [640, 33] width 119 height 20
click at [624, 32] on div "Notes" at bounding box center [622, 33] width 16 height 8
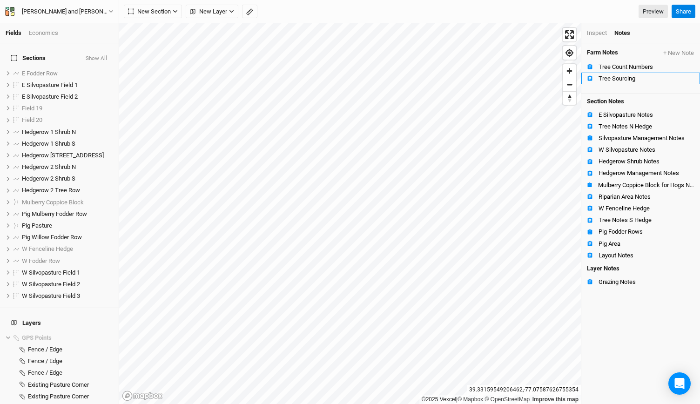
click at [610, 77] on div "Tree Sourcing" at bounding box center [646, 78] width 96 height 7
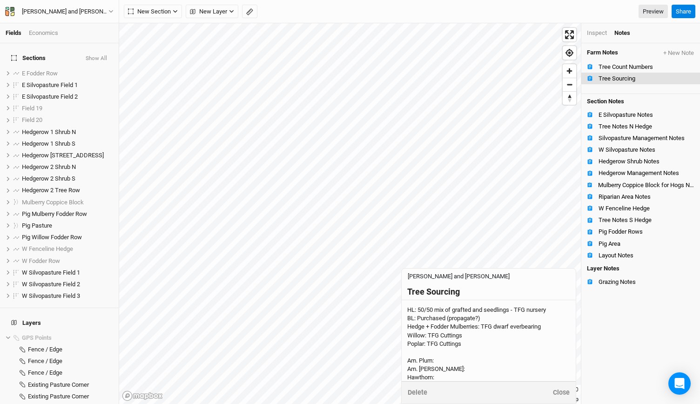
scroll to position [57, 0]
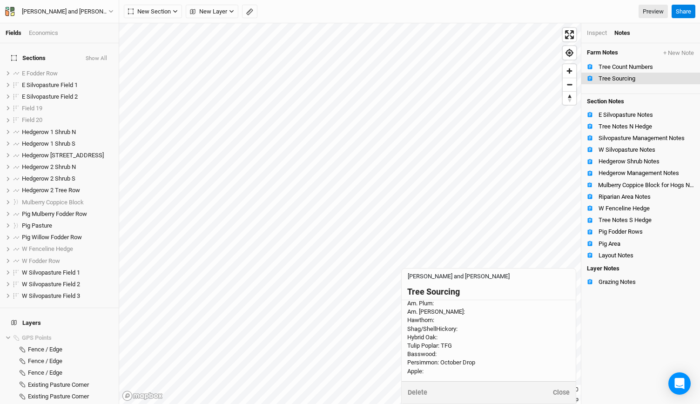
click at [431, 376] on div "HL: 50/50 mix of grafted and seedlings - TFG nursery BL: Purchased (propagate?)…" at bounding box center [488, 312] width 163 height 127
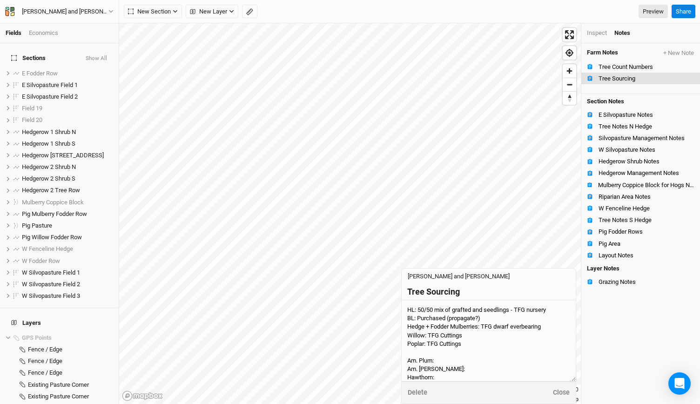
scroll to position [66, 0]
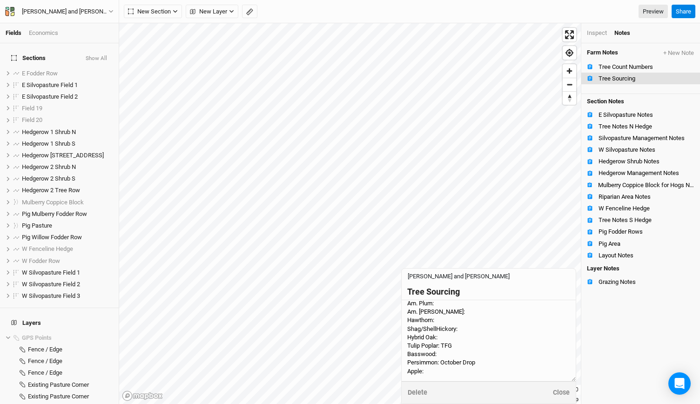
click at [435, 363] on textarea "HL: 50/50 mix of grafted and seedlings - TFG nursery BL: Purchased (propagate?)…" at bounding box center [489, 340] width 174 height 81
click at [422, 364] on textarea "HL: 50/50 mix of grafted and seedlings - TFG nursery BL: Purchased (propagate?)…" at bounding box center [489, 340] width 174 height 81
click at [496, 367] on textarea "HL: 50/50 mix of grafted and seedlings - TFG nursery BL: Purchased (propagate?)…" at bounding box center [489, 340] width 174 height 81
click at [497, 374] on textarea "HL: 50/50 mix of grafted and seedlings - TFG nursery BL: Purchased (propagate?)…" at bounding box center [489, 340] width 174 height 81
click at [479, 355] on textarea "HL: 50/50 mix of grafted and seedlings - TFG nursery BL: Purchased (propagate?)…" at bounding box center [489, 340] width 174 height 81
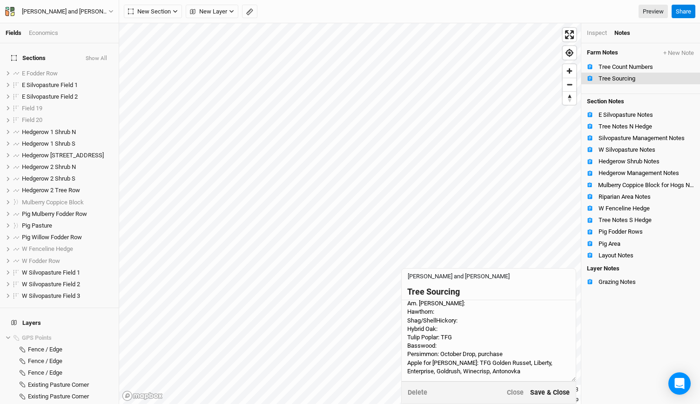
type textarea "HL: 50/50 mix of grafted and seedlings - TFG nursery BL: Purchased (propagate?)…"
click at [554, 394] on button "Save & Close" at bounding box center [550, 392] width 40 height 11
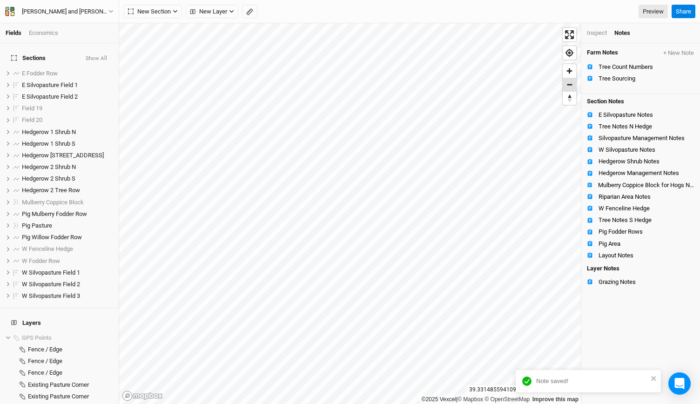
click at [571, 81] on span "Zoom out" at bounding box center [569, 84] width 13 height 13
click at [572, 69] on span "Zoom in" at bounding box center [569, 70] width 13 height 13
click at [332, 13] on div "Fields Economics Sections Show All E Fodder Row show E Silvopasture Field [GEOG…" at bounding box center [350, 202] width 700 height 404
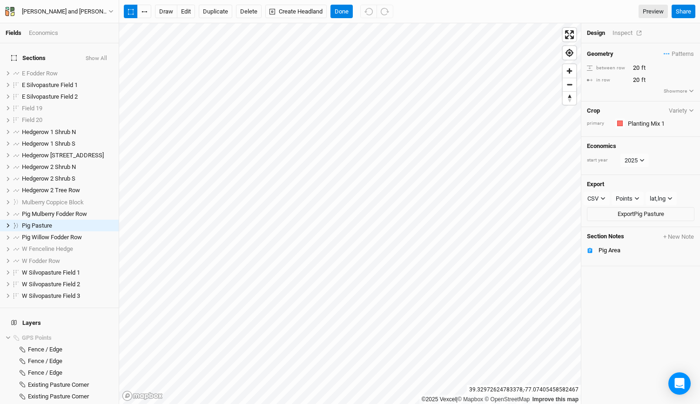
click at [617, 35] on div "Inspect" at bounding box center [628, 33] width 33 height 8
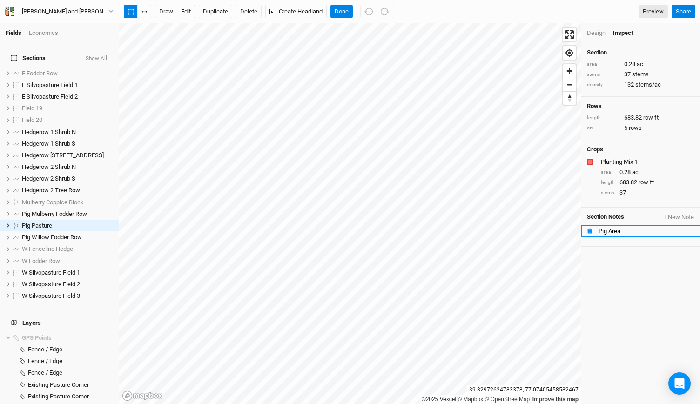
click at [616, 228] on div "Pig Area" at bounding box center [646, 231] width 96 height 7
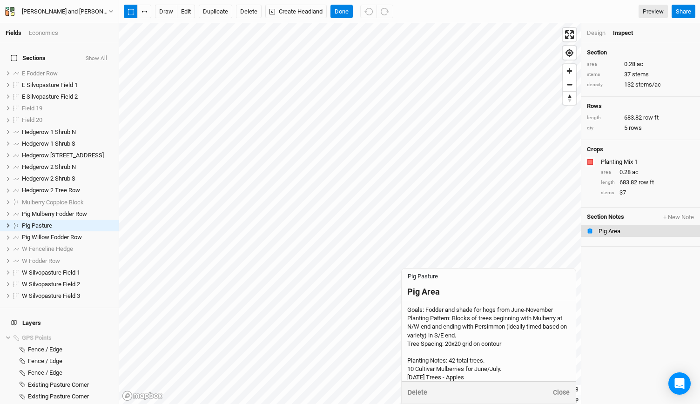
click at [455, 363] on div "Goals: Fodder and shade for hogs from June-November Planting Pattern: Blocks of…" at bounding box center [488, 382] width 163 height 152
click at [455, 363] on textarea "Goals: Fodder and shade for hogs from June-November Planting Pattern: Blocks of…" at bounding box center [489, 340] width 174 height 81
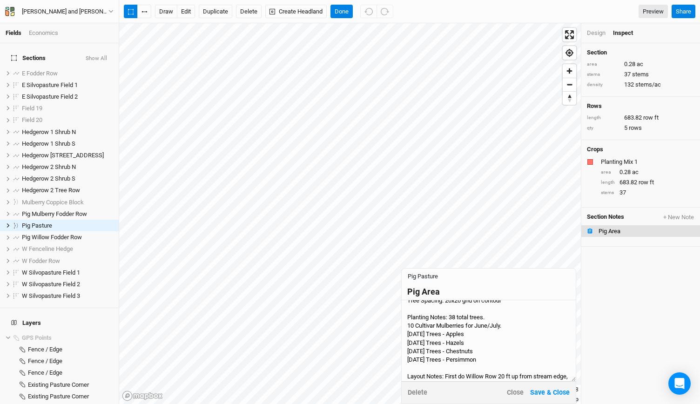
scroll to position [38, 0]
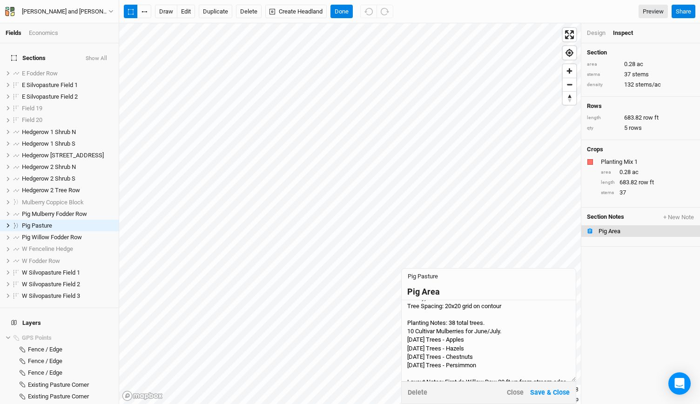
click at [410, 369] on textarea "Goals: Fodder and shade for hogs from June-November Planting Pattern: Blocks of…" at bounding box center [489, 340] width 174 height 81
click at [410, 361] on textarea "Goals: Fodder and shade for hogs from June-November Planting Pattern: Blocks of…" at bounding box center [489, 340] width 174 height 81
click at [410, 352] on textarea "Goals: Fodder and shade for hogs from June-November Planting Pattern: Blocks of…" at bounding box center [489, 340] width 174 height 81
click at [414, 333] on textarea "Goals: Fodder and shade for hogs from June-November Planting Pattern: Blocks of…" at bounding box center [489, 340] width 174 height 81
click at [410, 360] on textarea "Goals: Fodder and shade for hogs from June-November Planting Pattern: Blocks of…" at bounding box center [489, 340] width 174 height 81
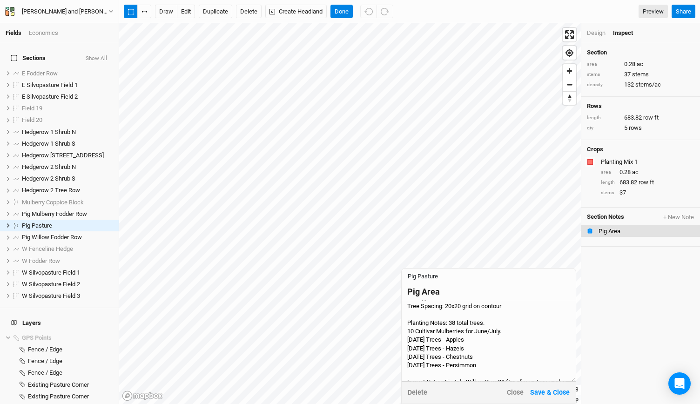
click at [410, 368] on textarea "Goals: Fodder and shade for hogs from June-November Planting Pattern: Blocks of…" at bounding box center [489, 340] width 174 height 81
click at [410, 340] on textarea "Goals: Fodder and shade for hogs from June-November Planting Pattern: Blocks of…" at bounding box center [489, 340] width 174 height 81
click at [490, 348] on textarea "Goals: Fodder and shade for hogs from June-November Planting Pattern: Blocks of…" at bounding box center [489, 340] width 174 height 81
click at [490, 357] on textarea "Goals: Fodder and shade for hogs from June-November Planting Pattern: Blocks of…" at bounding box center [489, 340] width 174 height 81
click at [499, 366] on textarea "Goals: Fodder and shade for hogs from June-November Planting Pattern: Blocks of…" at bounding box center [489, 340] width 174 height 81
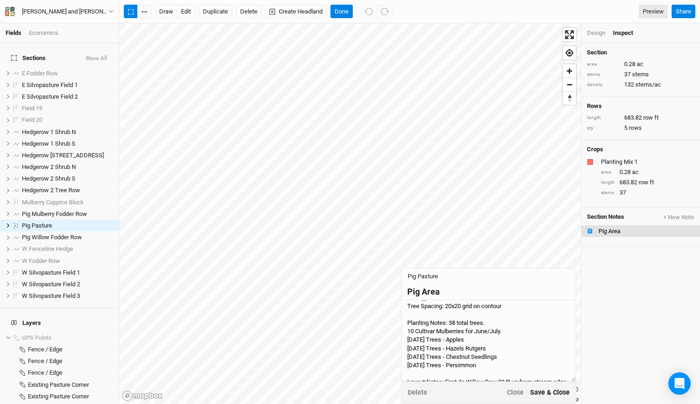
type textarea "Goals: Fodder and shade for hogs from June-November Planting Pattern: Blocks of…"
click at [544, 395] on button "Save & Close" at bounding box center [550, 392] width 40 height 11
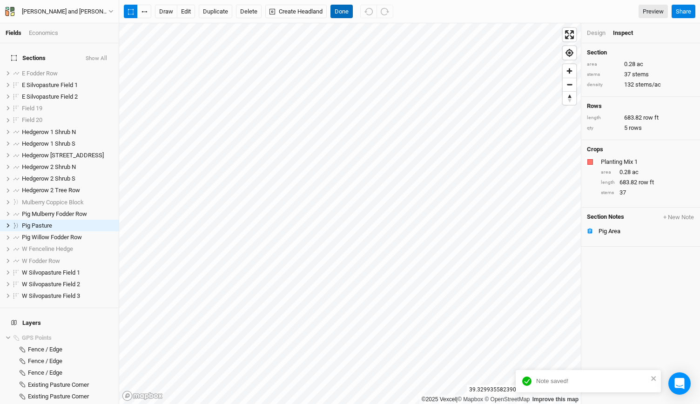
click at [343, 13] on button "Done" at bounding box center [341, 12] width 22 height 14
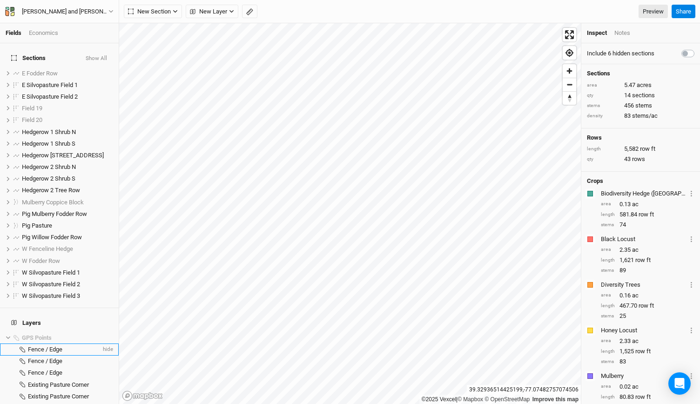
click at [7, 343] on li "Fence / Edge hide" at bounding box center [59, 349] width 119 height 12
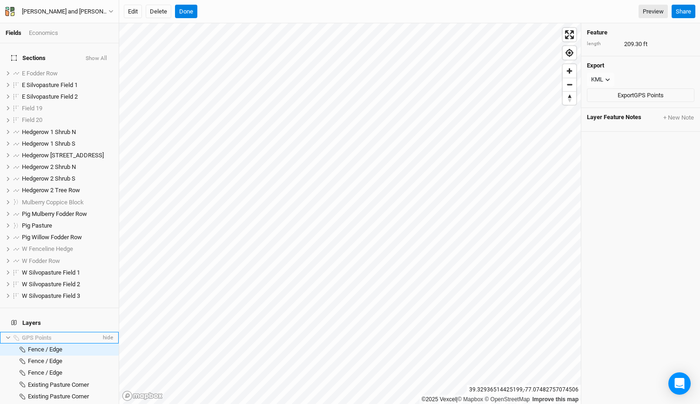
click at [8, 336] on icon at bounding box center [8, 337] width 4 height 3
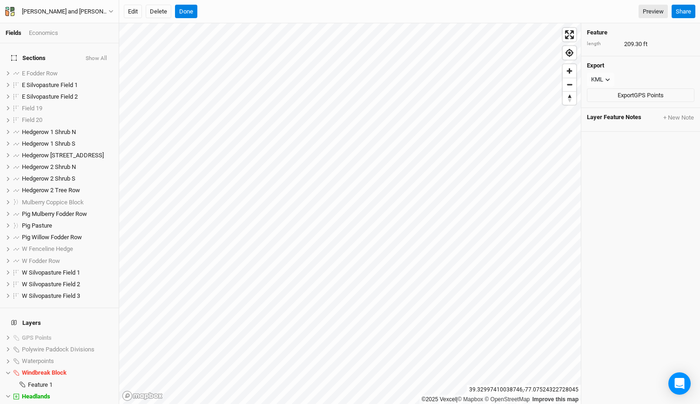
click at [198, 17] on div "Edit Delete Done Preview" at bounding box center [396, 12] width 544 height 14
click at [185, 10] on button "Done" at bounding box center [186, 12] width 22 height 14
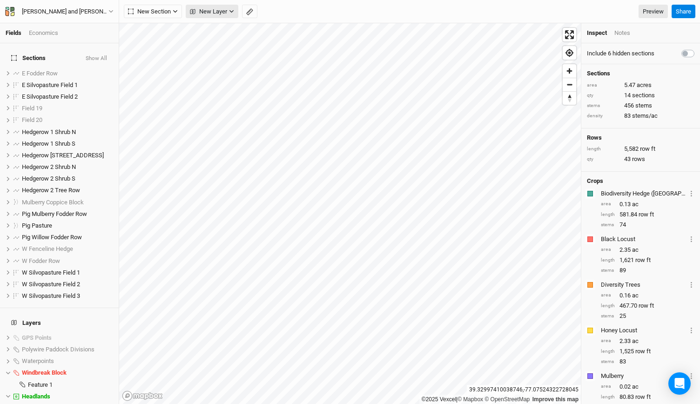
click at [234, 11] on icon "button" at bounding box center [231, 11] width 5 height 5
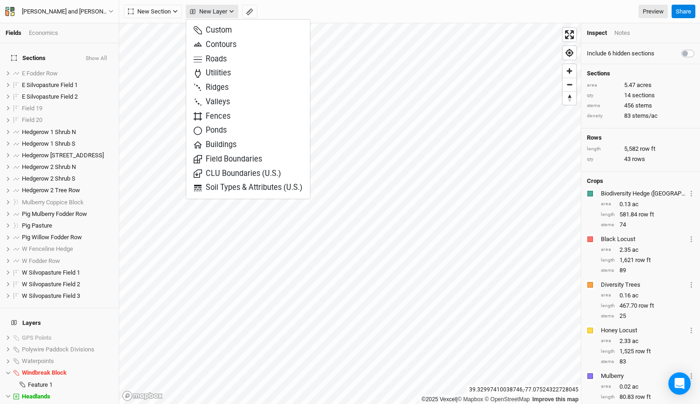
click at [234, 11] on icon "button" at bounding box center [231, 11] width 5 height 5
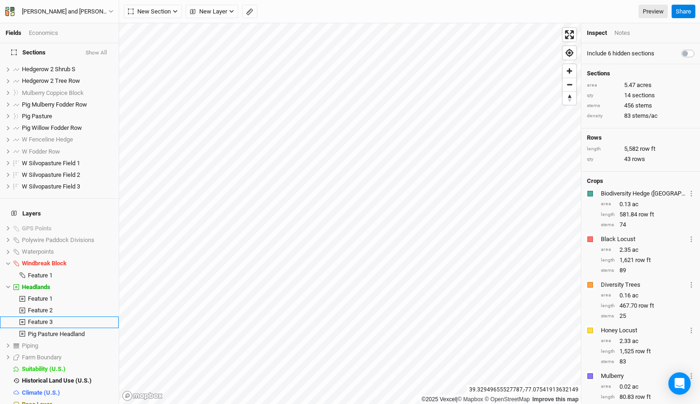
scroll to position [109, 0]
click at [37, 401] on span "Base Layer" at bounding box center [37, 404] width 30 height 7
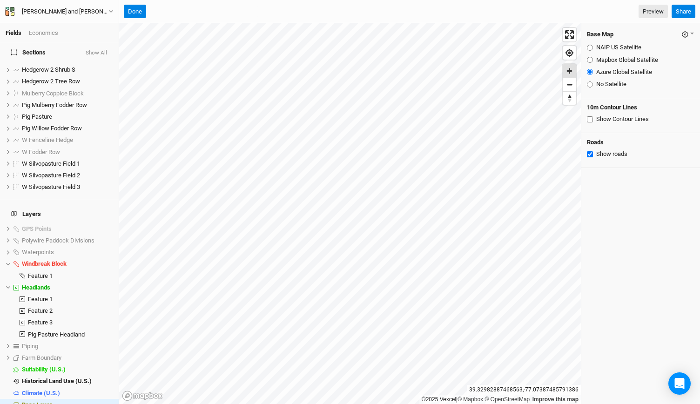
scroll to position [109, 0]
click at [590, 121] on input "Show Contour Lines" at bounding box center [590, 119] width 6 height 6
click at [573, 84] on span "Zoom out" at bounding box center [569, 84] width 13 height 13
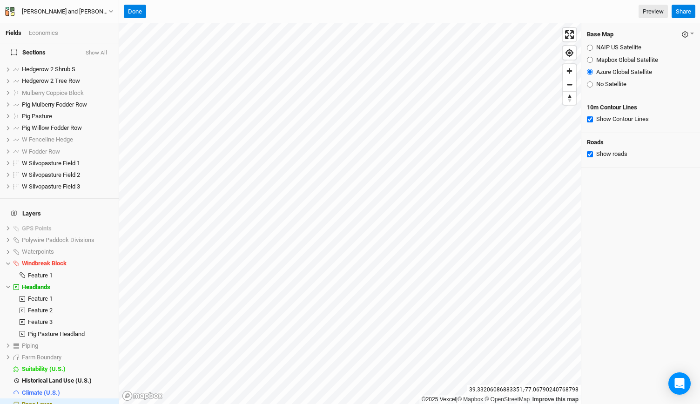
click at [588, 120] on input "Show Contour Lines" at bounding box center [590, 119] width 6 height 6
checkbox input "false"
click at [571, 76] on span "Zoom in" at bounding box center [569, 70] width 13 height 13
click at [564, 71] on span "Zoom in" at bounding box center [569, 70] width 13 height 13
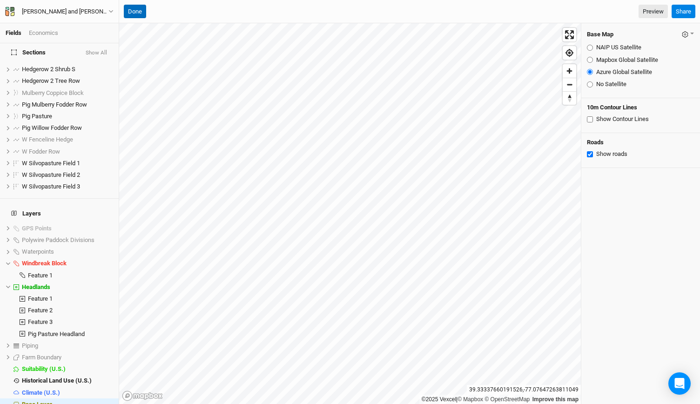
click at [141, 12] on button "Done" at bounding box center [135, 12] width 22 height 14
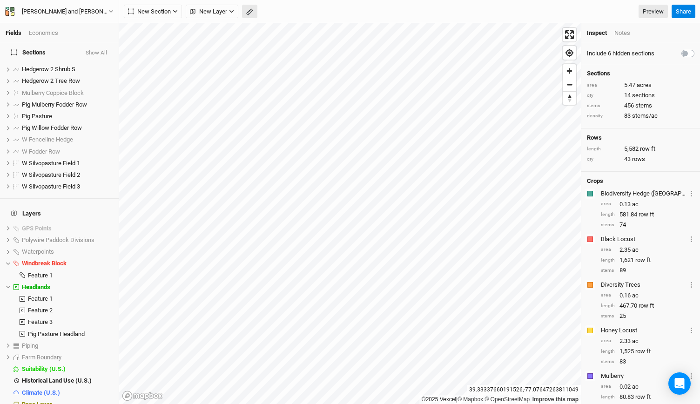
click at [254, 9] on button "button" at bounding box center [249, 12] width 15 height 14
click at [163, 9] on button "Done" at bounding box center [166, 12] width 22 height 14
click at [565, 89] on span "Zoom out" at bounding box center [569, 84] width 13 height 13
click at [572, 89] on span "Zoom out" at bounding box center [569, 84] width 13 height 13
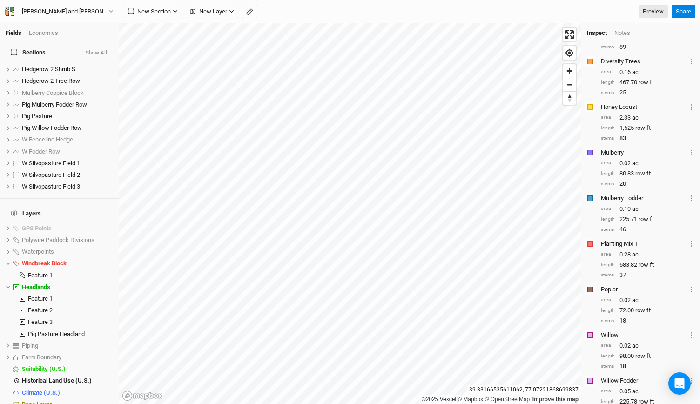
scroll to position [225, 0]
click at [569, 72] on span "Zoom in" at bounding box center [569, 70] width 13 height 13
click at [40, 66] on span "Hedgerow 2 Shrub S" at bounding box center [49, 69] width 54 height 7
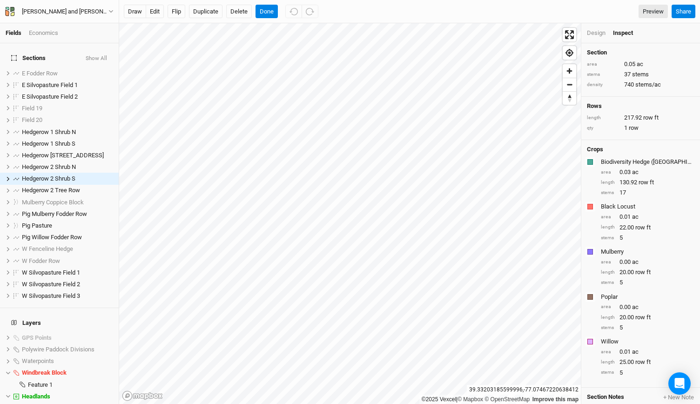
click at [597, 30] on div "Design" at bounding box center [596, 33] width 19 height 8
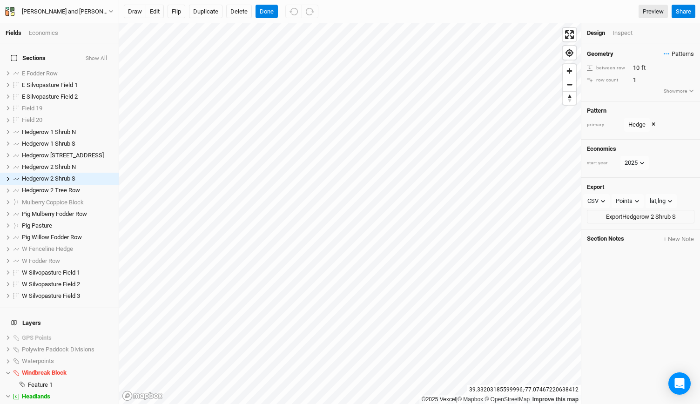
click at [671, 53] on span "Patterns" at bounding box center [679, 53] width 30 height 9
click at [671, 54] on span "Patterns" at bounding box center [679, 53] width 30 height 9
click at [679, 54] on span "Patterns" at bounding box center [679, 53] width 30 height 9
click at [683, 71] on button "view" at bounding box center [684, 71] width 26 height 14
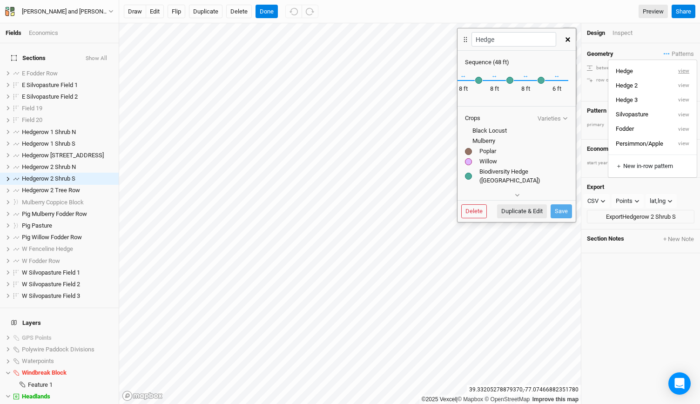
scroll to position [0, 150]
click at [569, 38] on icon "button" at bounding box center [567, 39] width 5 height 5
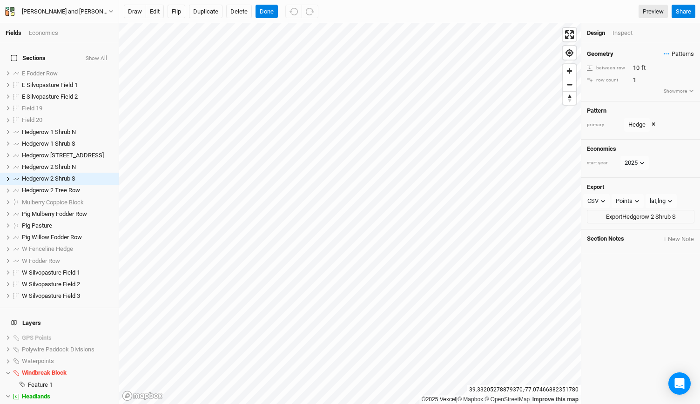
click at [670, 51] on span "Patterns" at bounding box center [679, 53] width 30 height 9
click at [688, 67] on button "view" at bounding box center [684, 71] width 26 height 14
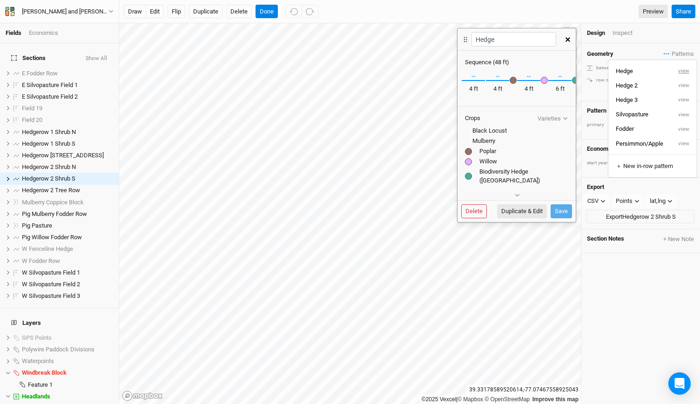
scroll to position [0, 0]
click at [568, 39] on icon "button" at bounding box center [567, 39] width 5 height 5
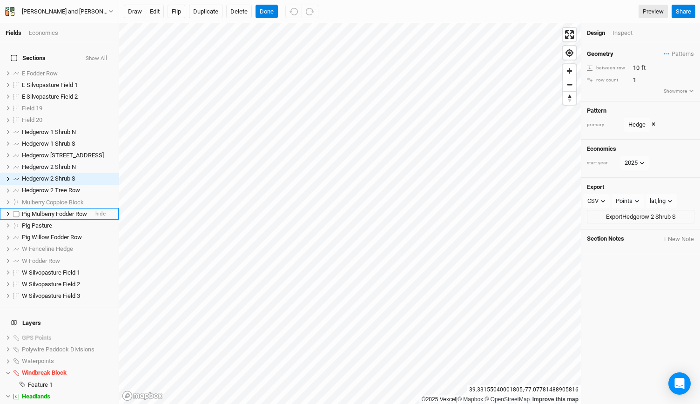
click at [62, 210] on span "Pig Mulberry Fodder Row" at bounding box center [54, 213] width 65 height 7
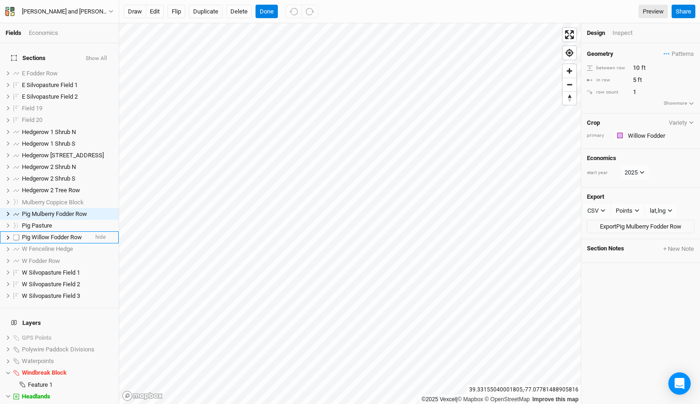
click at [54, 234] on span "Pig Willow Fodder Row" at bounding box center [52, 237] width 60 height 7
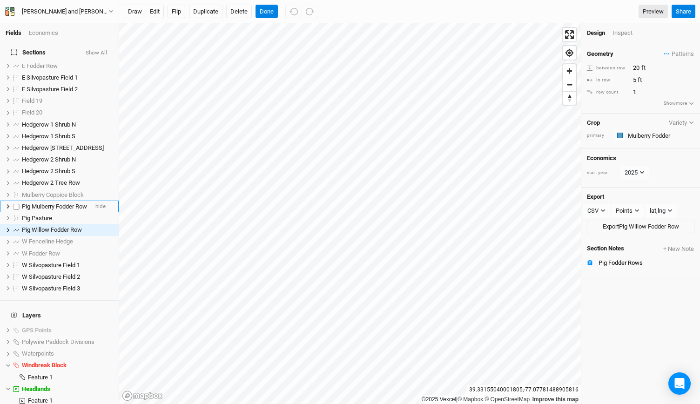
click at [57, 203] on span "Pig Mulberry Fodder Row" at bounding box center [54, 206] width 65 height 7
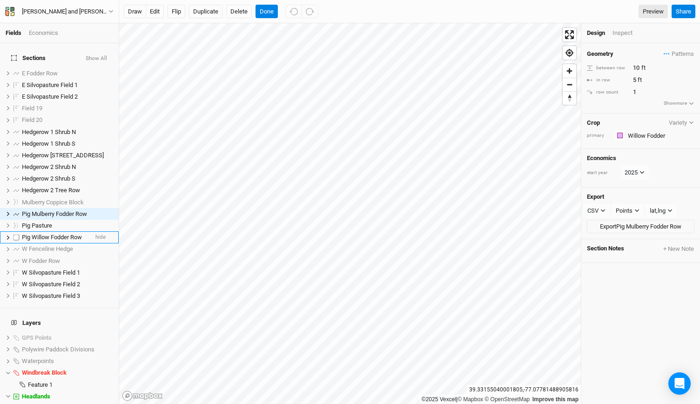
click at [60, 234] on span "Pig Willow Fodder Row" at bounding box center [52, 237] width 60 height 7
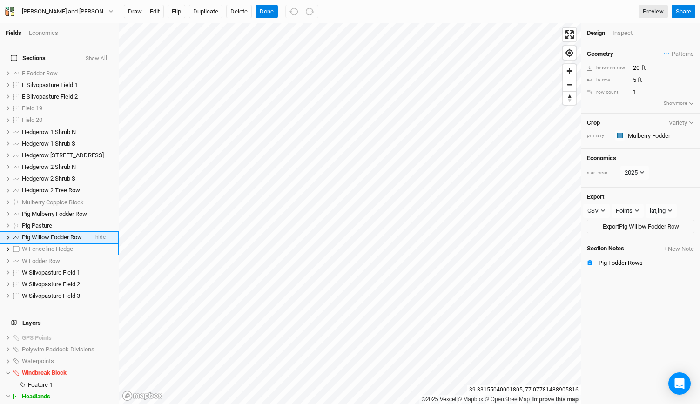
scroll to position [7, 0]
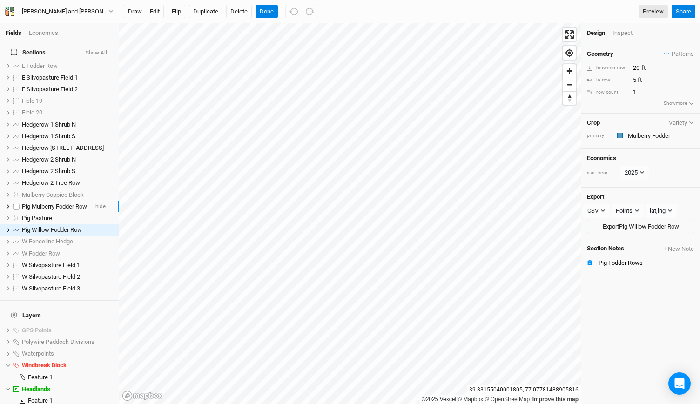
click at [62, 203] on span "Pig Mulberry Fodder Row" at bounding box center [54, 206] width 65 height 7
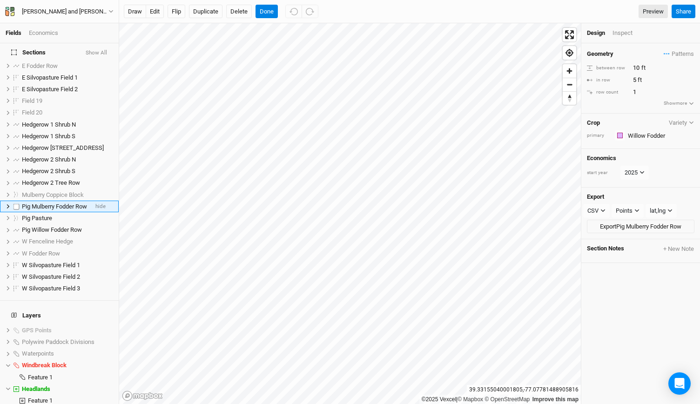
scroll to position [0, 0]
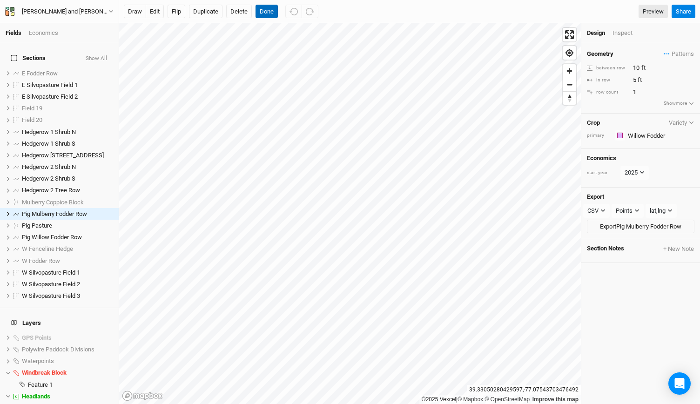
click at [272, 10] on button "Done" at bounding box center [266, 12] width 22 height 14
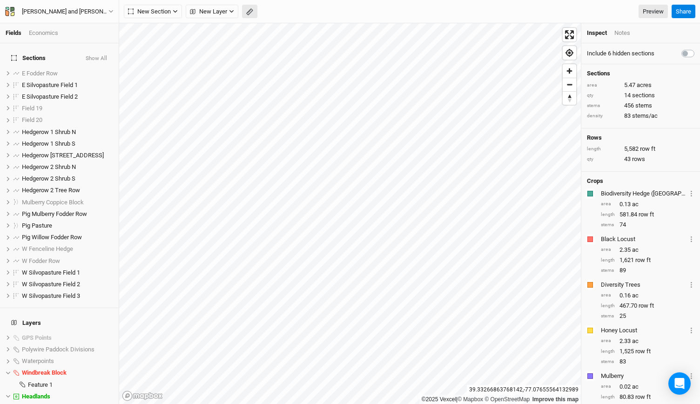
click at [251, 13] on icon "button" at bounding box center [249, 11] width 7 height 7
click at [159, 19] on div "Done Distance : 890 ft Preview Share" at bounding box center [409, 11] width 581 height 23
click at [166, 9] on button "Done" at bounding box center [166, 12] width 22 height 14
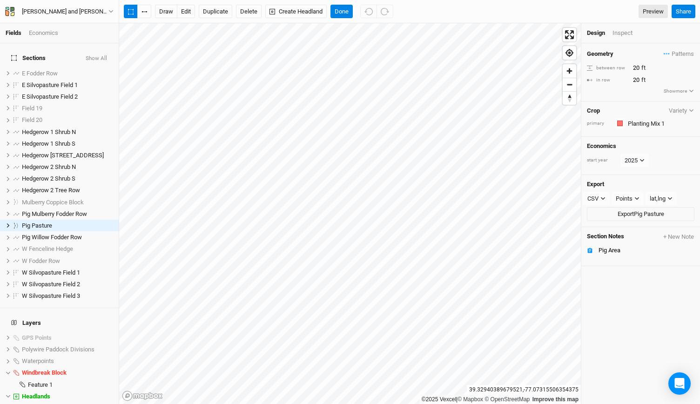
click at [609, 254] on div "Section Notes + New Note Pig Area" at bounding box center [640, 246] width 119 height 39
click at [607, 252] on li "Pig Area" at bounding box center [640, 251] width 119 height 12
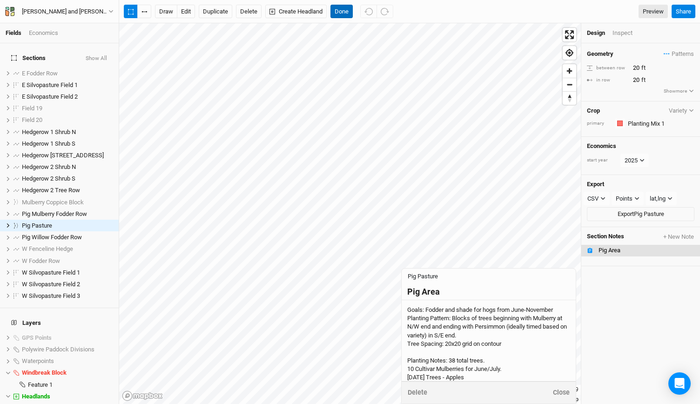
click at [346, 10] on button "Done" at bounding box center [341, 12] width 22 height 14
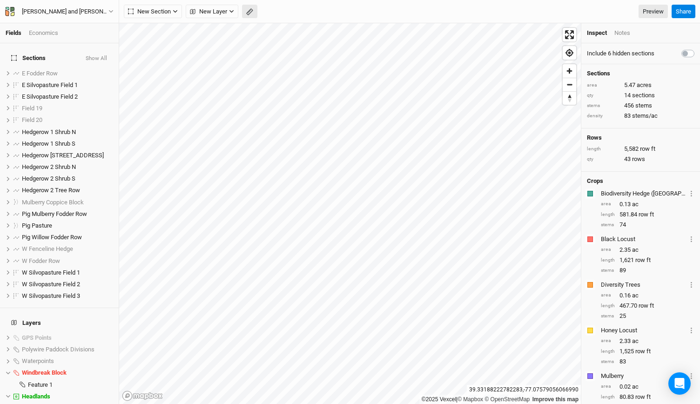
click at [247, 9] on icon "button" at bounding box center [249, 11] width 7 height 7
click at [167, 15] on button "Done" at bounding box center [166, 12] width 22 height 14
click at [95, 126] on span "hide" at bounding box center [100, 132] width 10 height 12
click at [95, 138] on span "hide" at bounding box center [100, 144] width 10 height 12
click at [95, 149] on span "hide" at bounding box center [100, 155] width 10 height 12
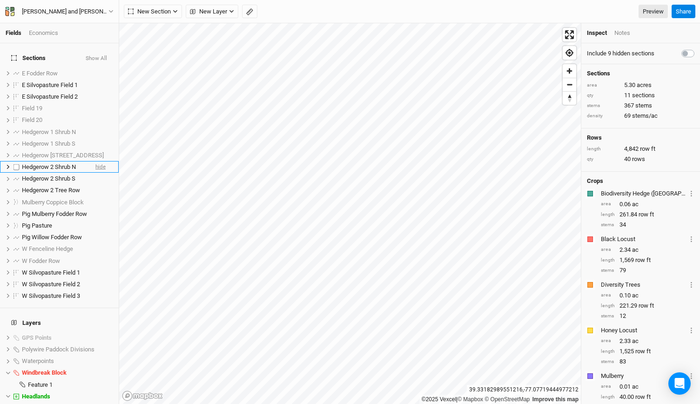
click at [95, 162] on span "hide" at bounding box center [100, 167] width 10 height 12
click at [95, 173] on span "hide" at bounding box center [100, 179] width 10 height 12
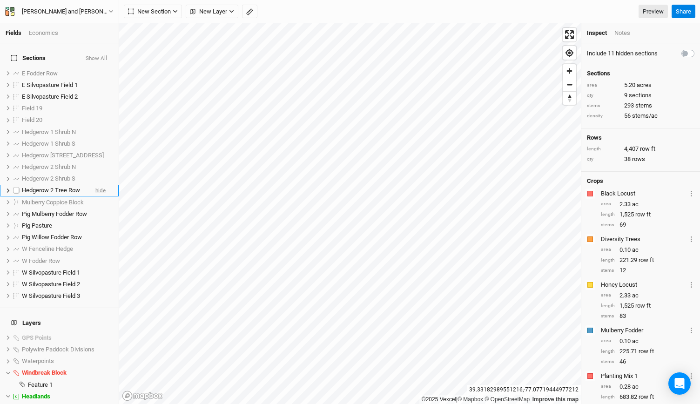
click at [95, 185] on span "hide" at bounding box center [100, 191] width 10 height 12
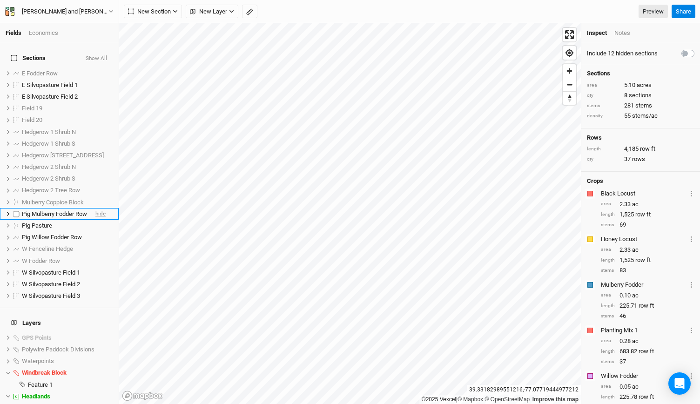
click at [95, 209] on span "hide" at bounding box center [100, 214] width 10 height 12
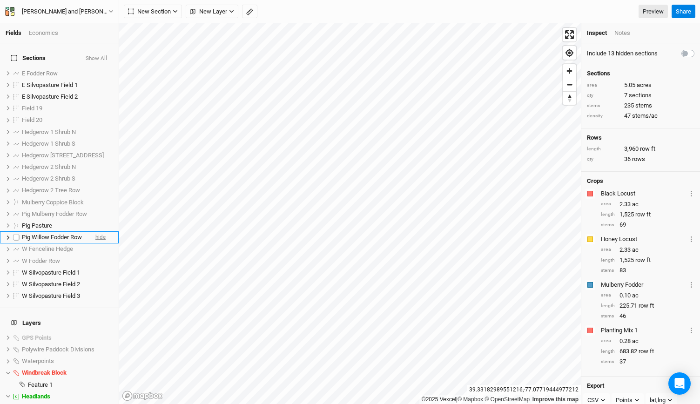
click at [95, 232] on span "hide" at bounding box center [100, 238] width 10 height 12
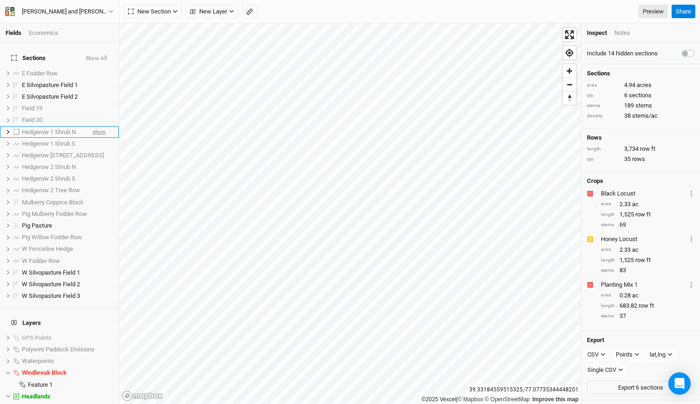
click at [94, 126] on span "show" at bounding box center [99, 132] width 13 height 12
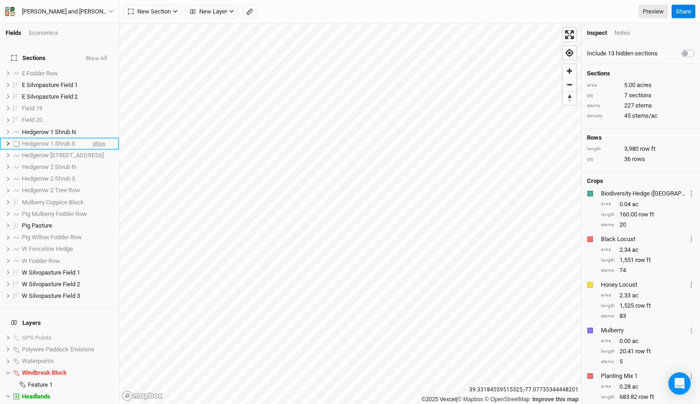
click at [94, 138] on span "show" at bounding box center [99, 144] width 13 height 12
click at [94, 150] on span "show" at bounding box center [99, 155] width 13 height 12
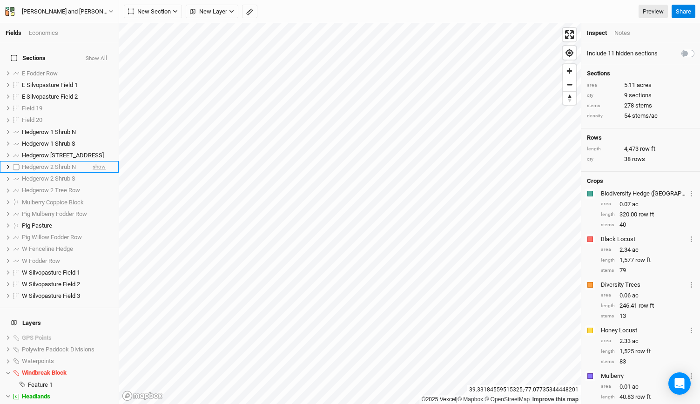
click at [93, 162] on span "show" at bounding box center [99, 167] width 13 height 12
click at [93, 173] on span "show" at bounding box center [99, 179] width 13 height 12
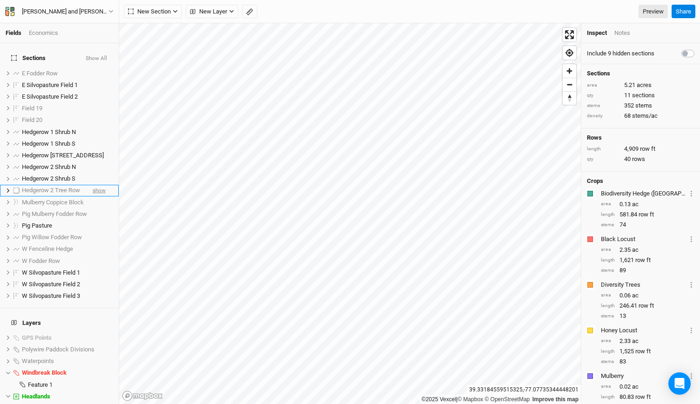
click at [93, 185] on span "show" at bounding box center [99, 191] width 13 height 12
click at [93, 196] on span "show" at bounding box center [99, 202] width 13 height 12
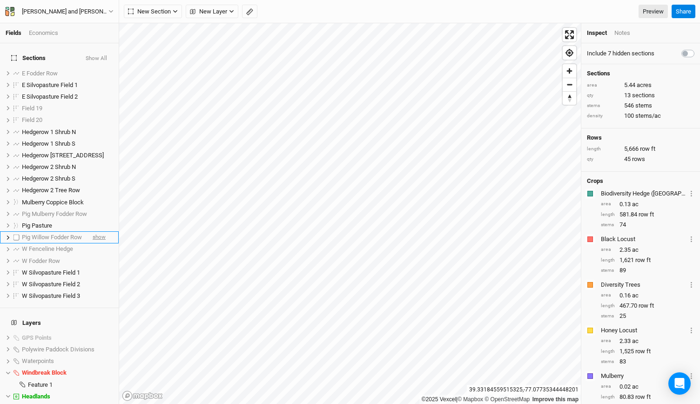
click at [93, 232] on span "show" at bounding box center [99, 238] width 13 height 12
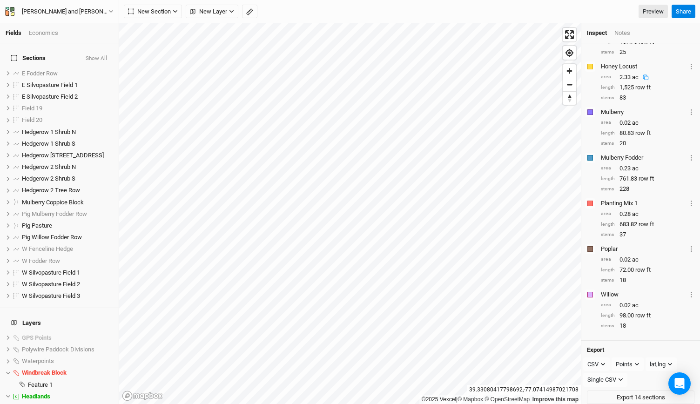
scroll to position [265, 0]
click at [70, 199] on span "Mulberry Coppice Block" at bounding box center [53, 202] width 62 height 7
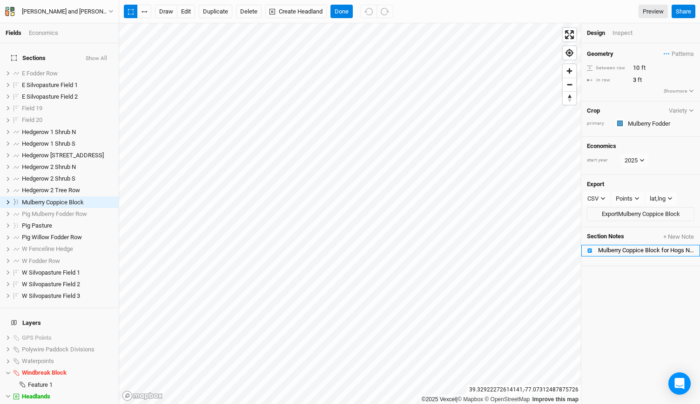
click at [618, 248] on div "Mulberry Coppice Block for Hogs Notes" at bounding box center [646, 250] width 96 height 7
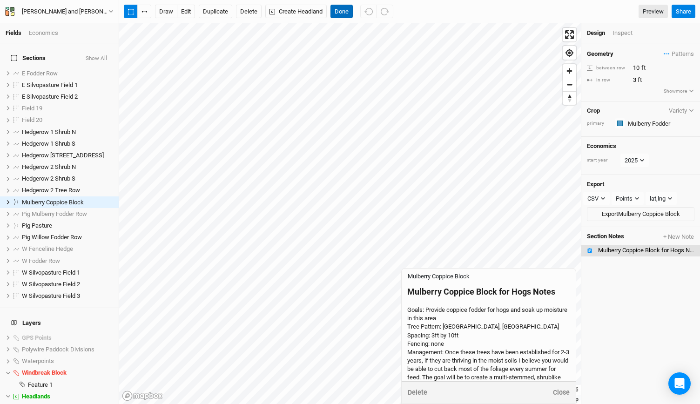
click at [343, 7] on button "Done" at bounding box center [341, 12] width 22 height 14
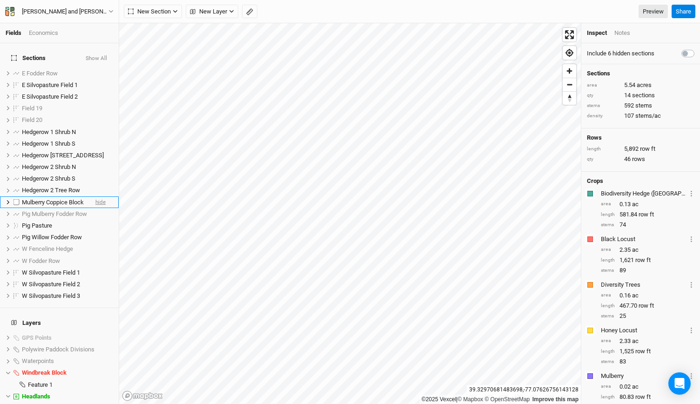
click at [95, 196] on span "hide" at bounding box center [100, 202] width 10 height 12
click at [95, 208] on span "show" at bounding box center [99, 214] width 13 height 12
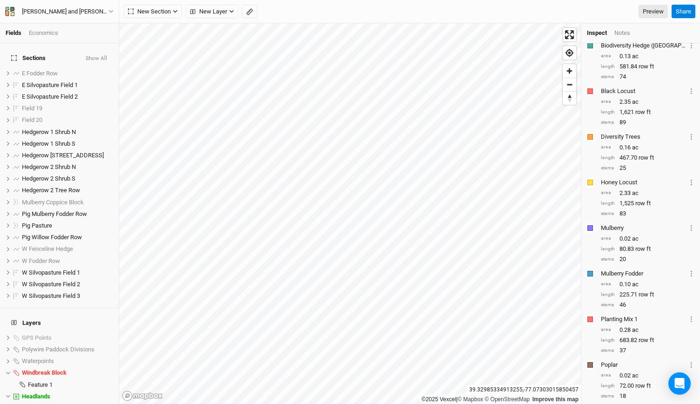
scroll to position [146, 0]
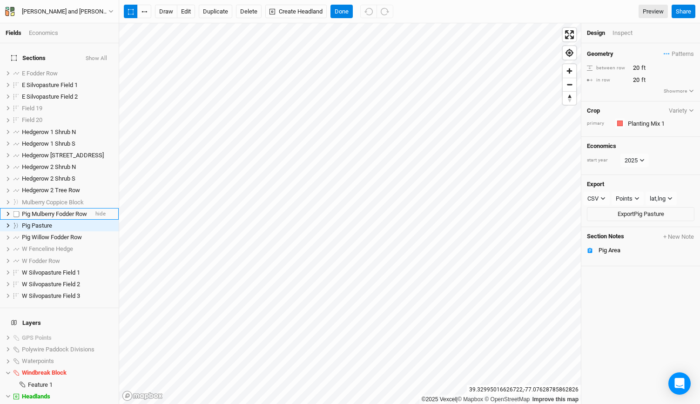
click at [67, 210] on span "Pig Mulberry Fodder Row" at bounding box center [54, 213] width 65 height 7
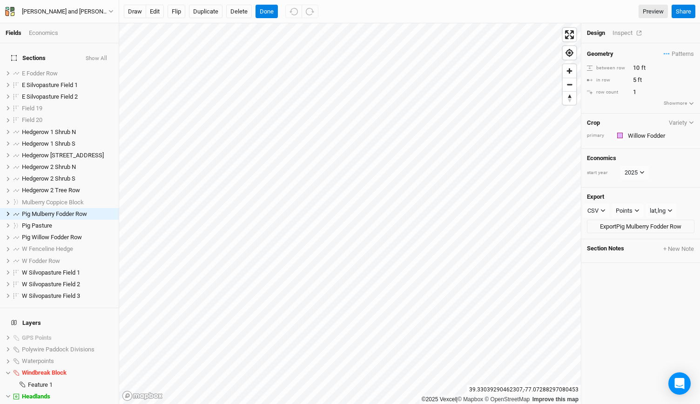
click at [622, 33] on div "Inspect" at bounding box center [628, 33] width 33 height 8
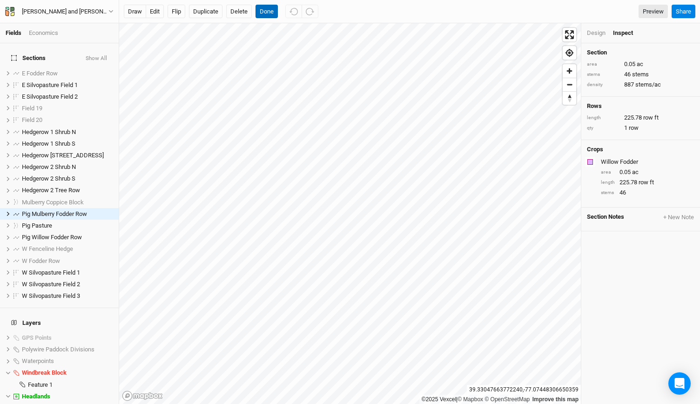
click at [270, 10] on button "Done" at bounding box center [266, 12] width 22 height 14
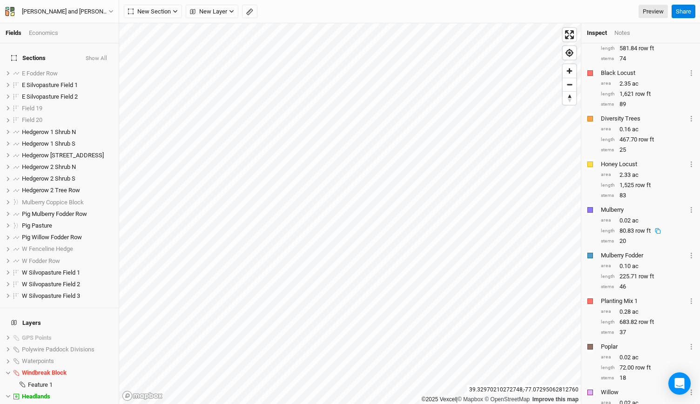
scroll to position [154, 0]
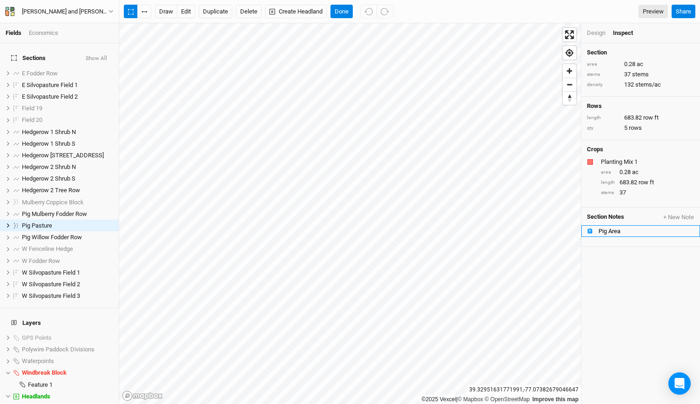
click at [606, 228] on div "Pig Area" at bounding box center [646, 231] width 96 height 7
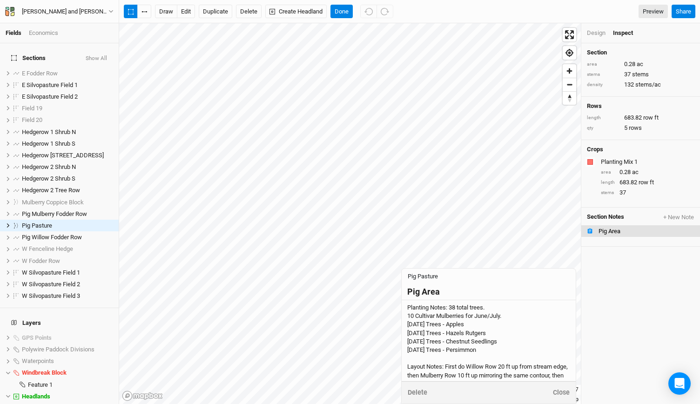
scroll to position [53, 0]
click at [343, 10] on button "Done" at bounding box center [341, 12] width 22 height 14
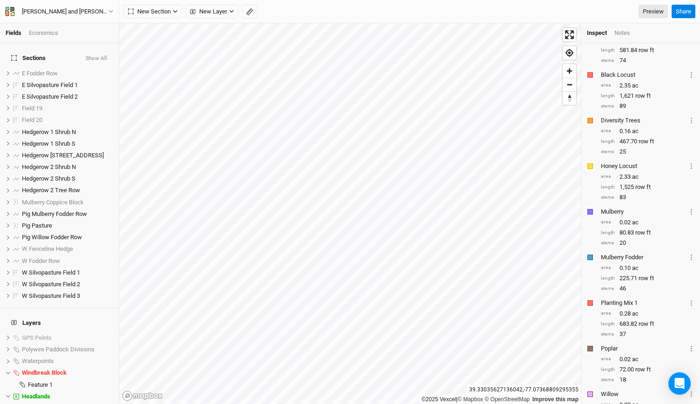
scroll to position [126, 0]
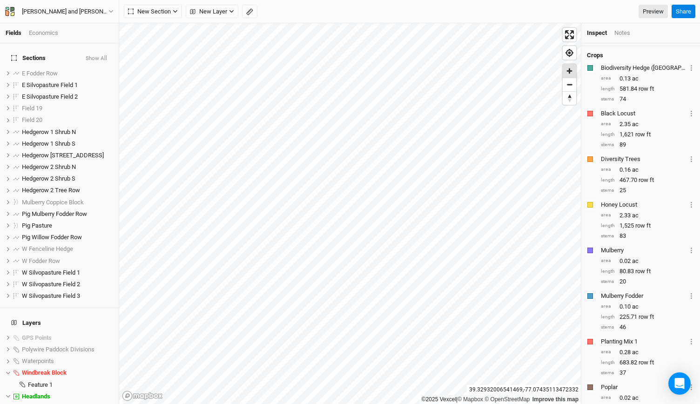
click at [573, 74] on span "Zoom in" at bounding box center [569, 70] width 13 height 13
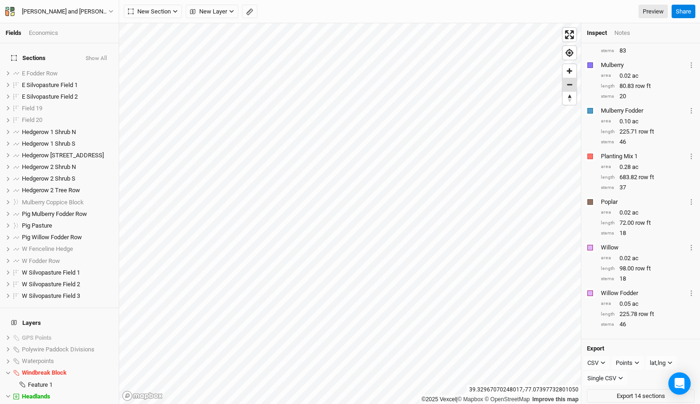
click at [572, 86] on span "Zoom out" at bounding box center [569, 84] width 13 height 13
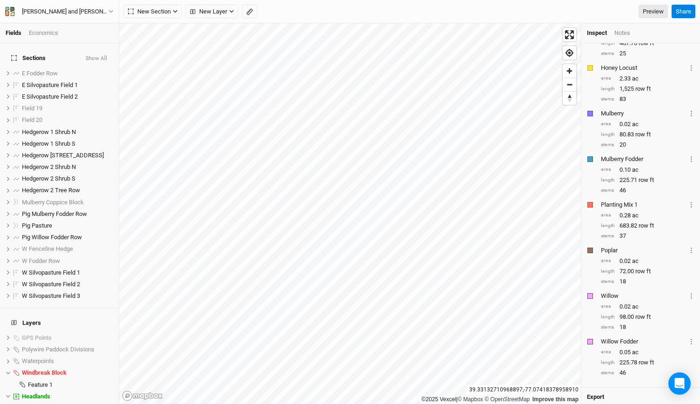
scroll to position [272, 0]
